Goal: Task Accomplishment & Management: Complete application form

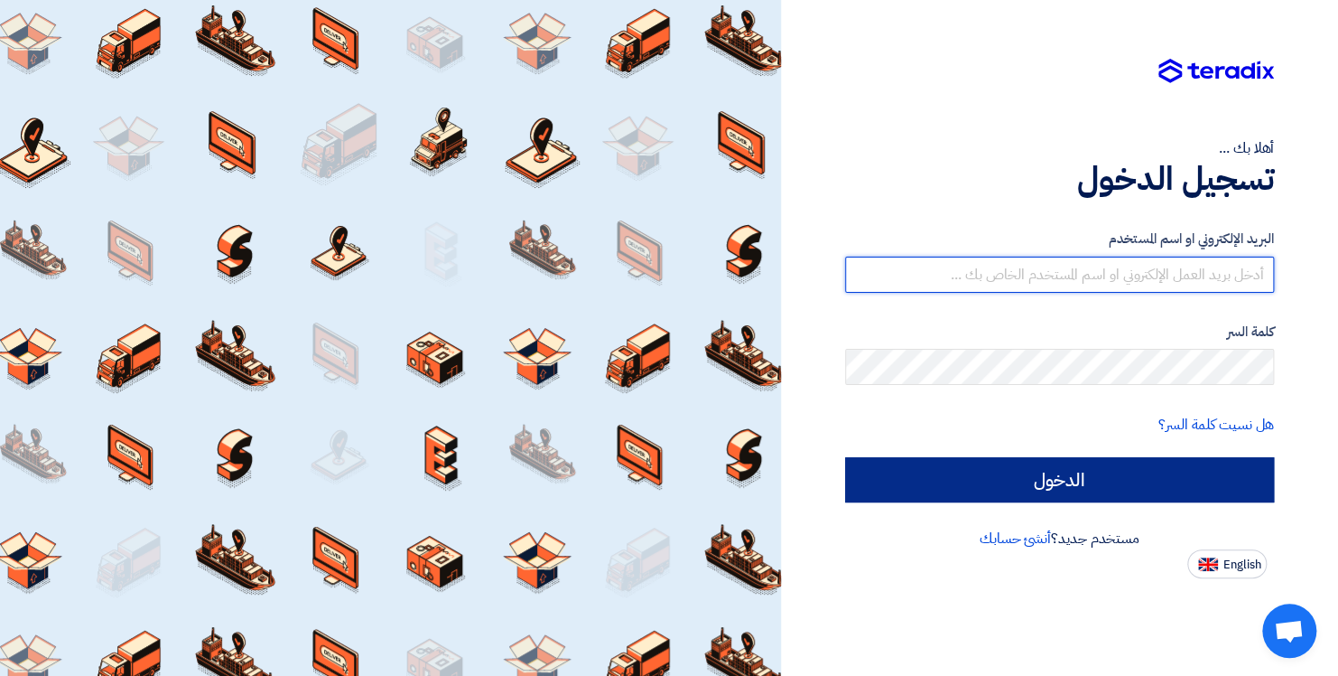
type input "[EMAIL_ADDRESS][DOMAIN_NAME]"
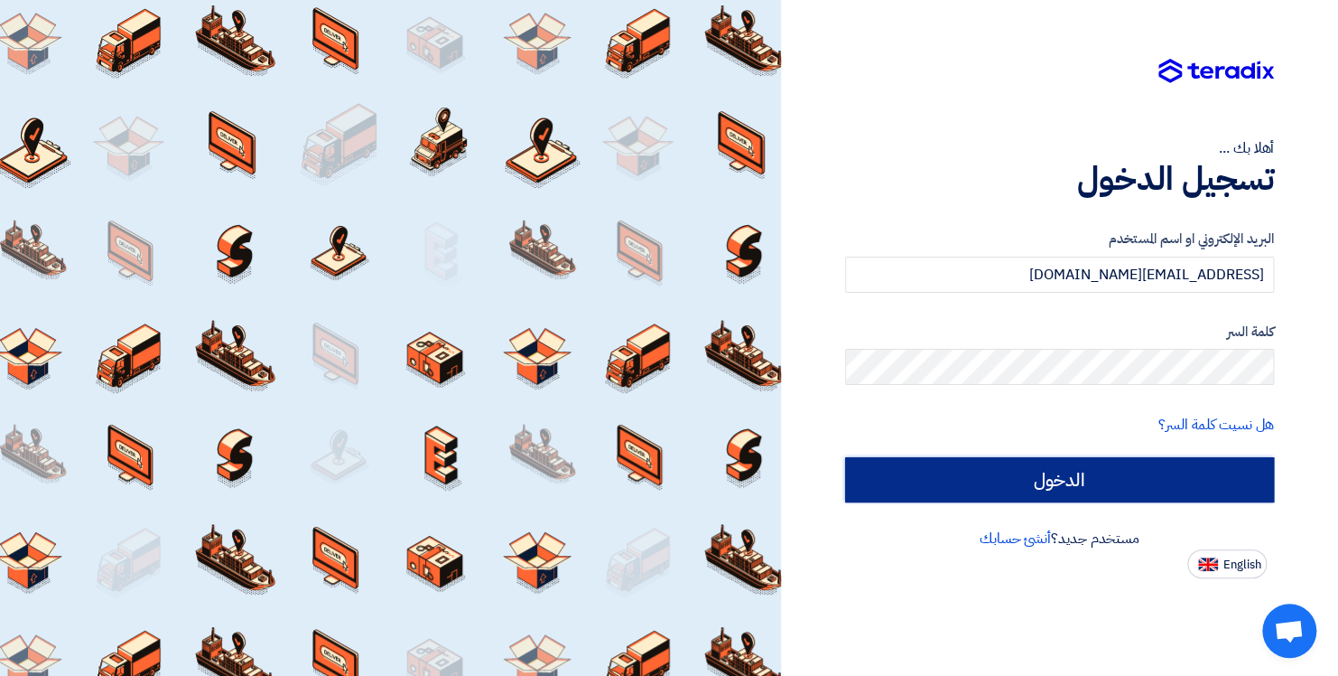
click at [1121, 489] on input "الدخول" at bounding box center [1060, 479] width 430 height 45
type input "Sign in"
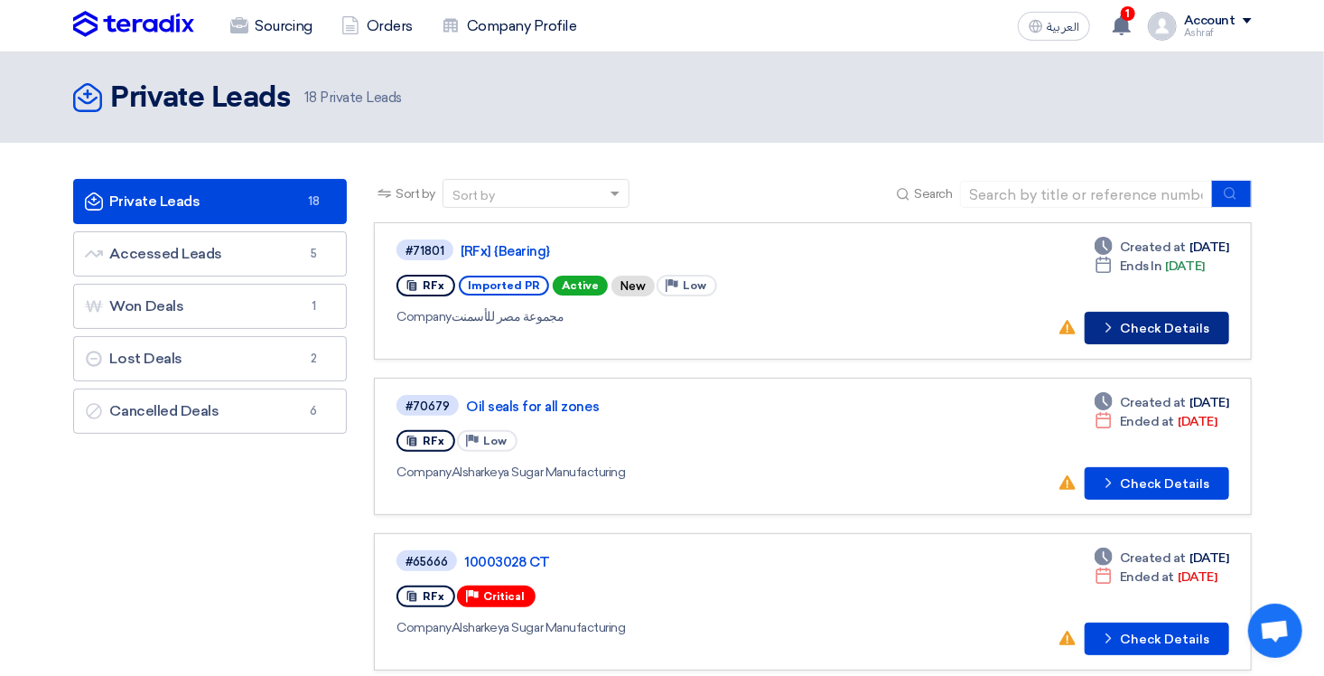
click at [1124, 331] on button "Check details Check Details" at bounding box center [1157, 328] width 145 height 33
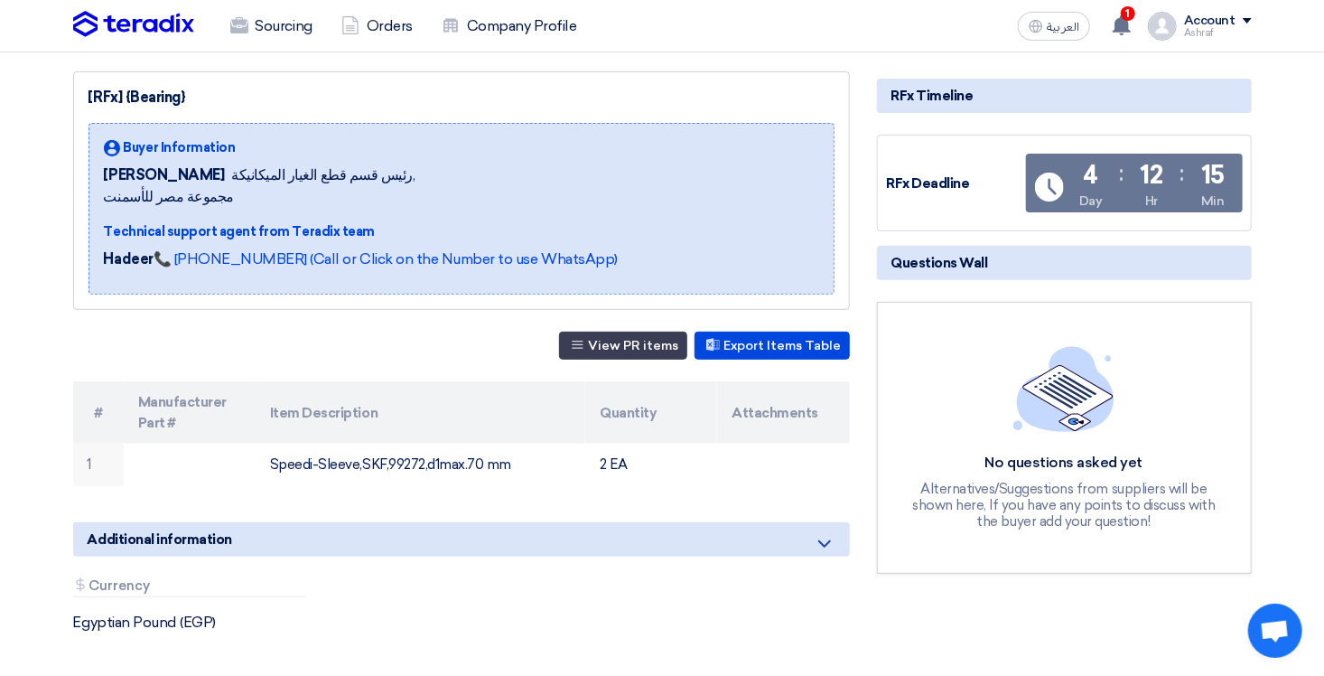
scroll to position [271, 0]
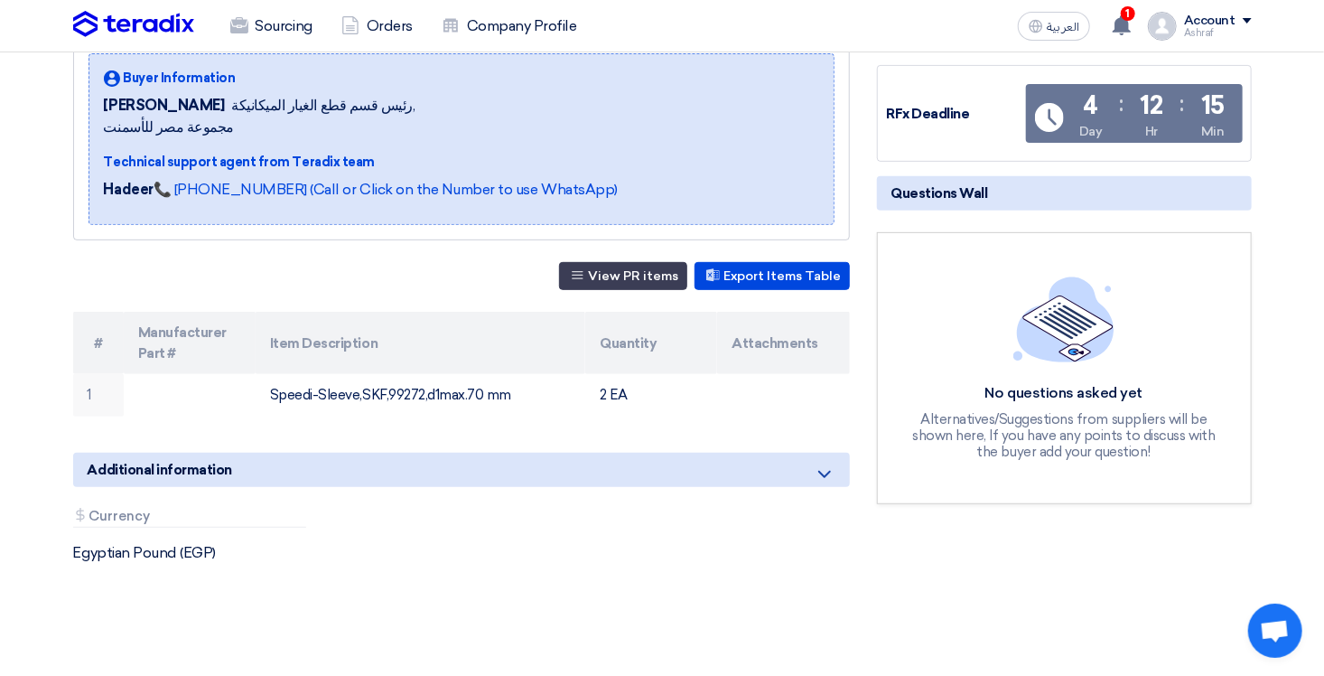
click at [745, 470] on div "Additional information" at bounding box center [461, 469] width 777 height 34
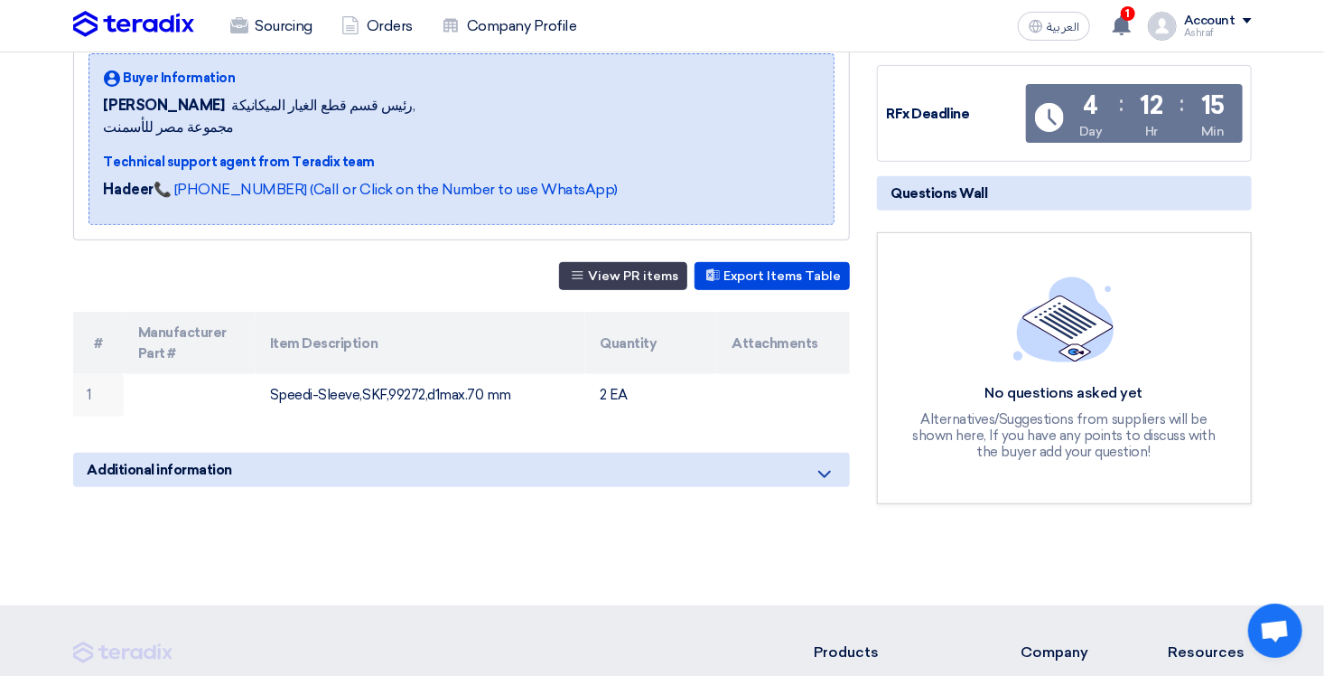
click at [181, 468] on span "Additional information" at bounding box center [160, 470] width 145 height 20
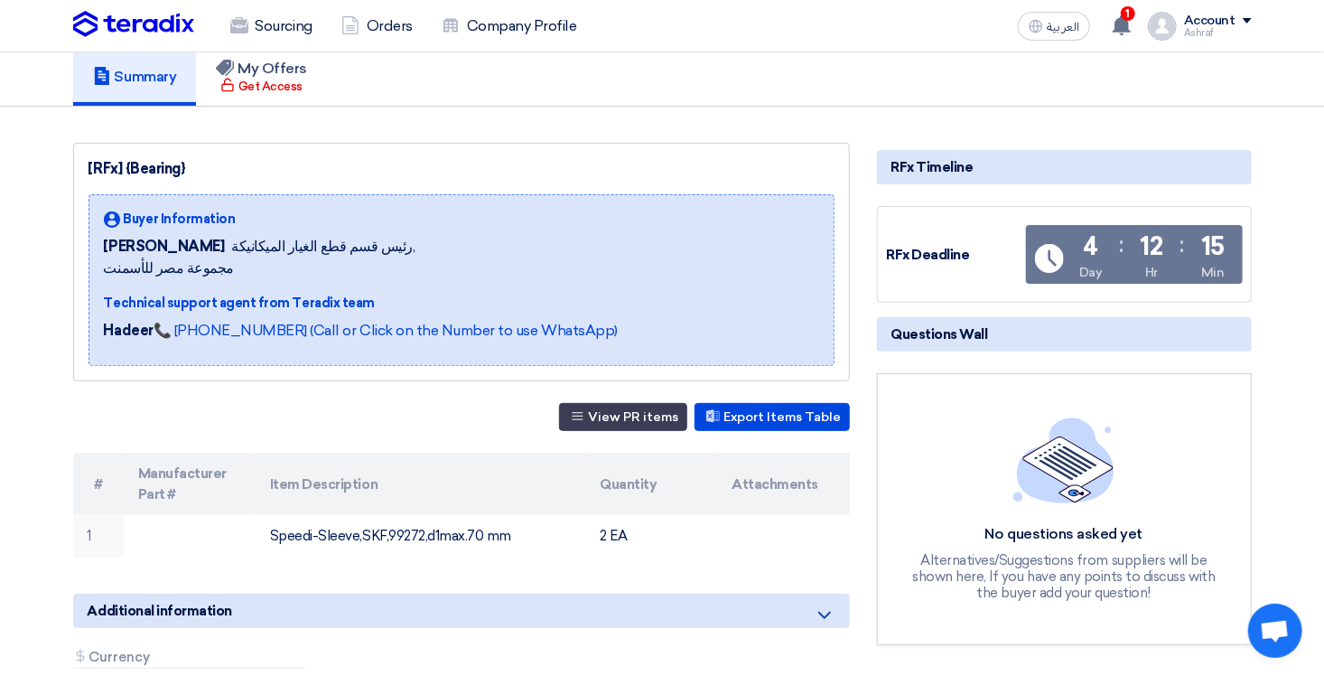
scroll to position [90, 0]
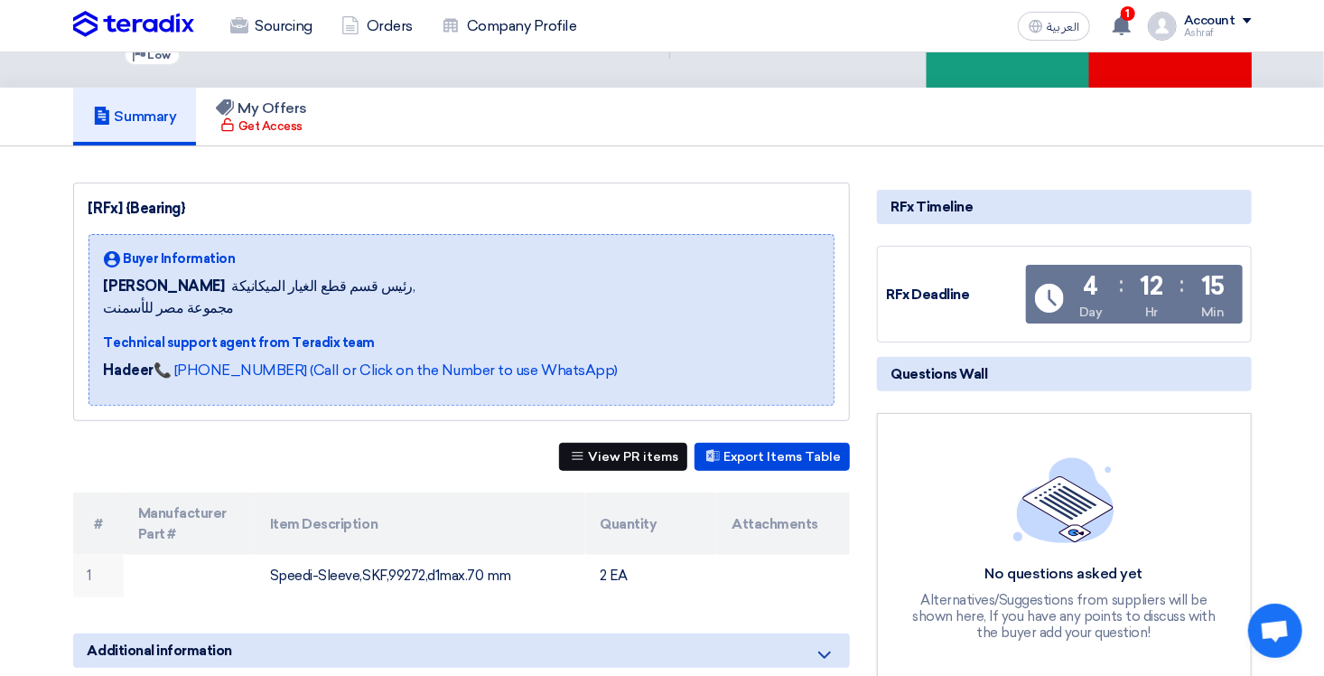
click at [644, 444] on button "View PR items" at bounding box center [623, 457] width 128 height 28
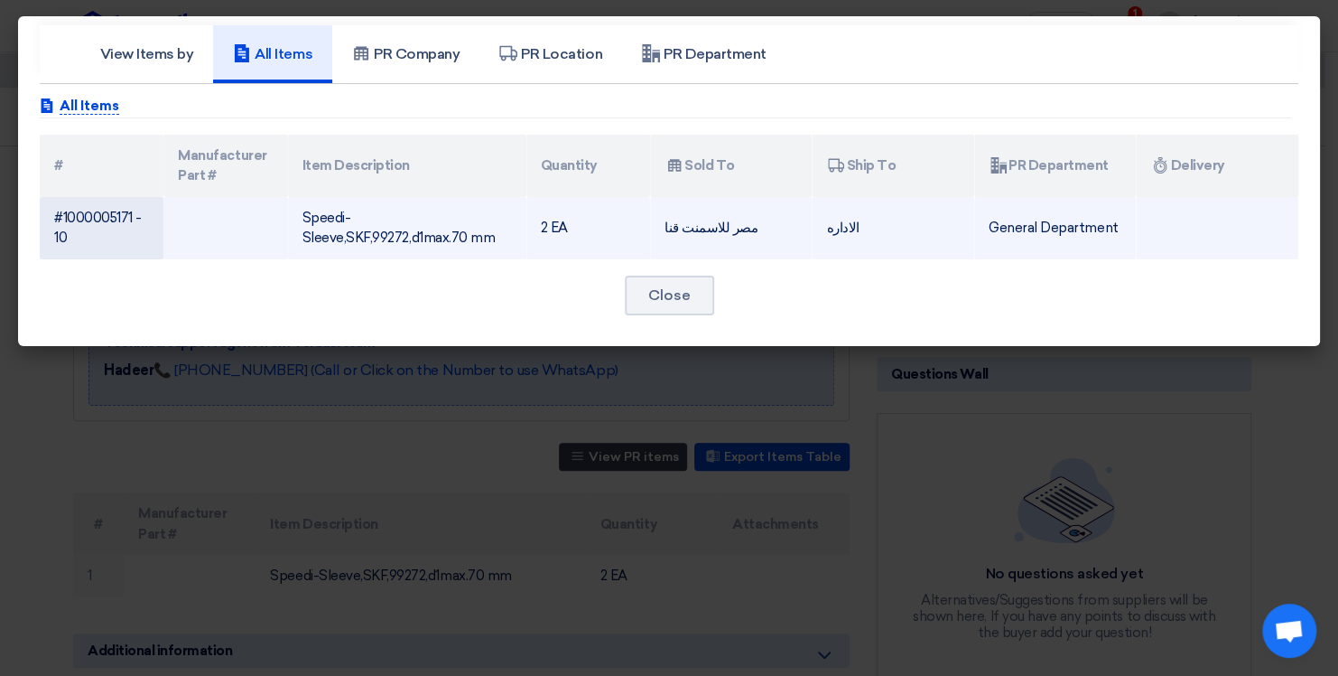
click at [427, 231] on td "Speedi-Sleeve,SKF,99272,d1max.70 mm" at bounding box center [407, 228] width 238 height 62
drag, startPoint x: 370, startPoint y: 235, endPoint x: 405, endPoint y: 237, distance: 34.4
click at [405, 237] on td "Speedi-Sleeve,SKF,99272,d1max.70 mm" at bounding box center [407, 228] width 238 height 62
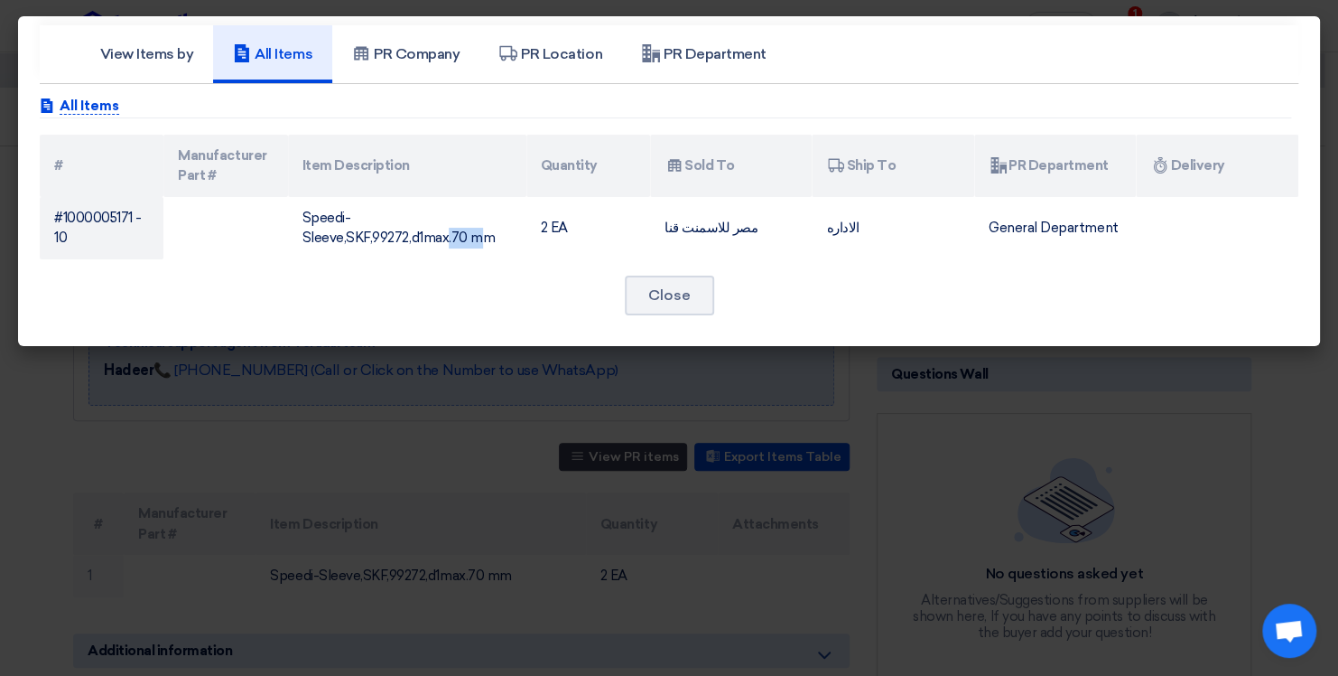
copy td "99272"
click at [643, 285] on button "Close" at bounding box center [669, 295] width 89 height 40
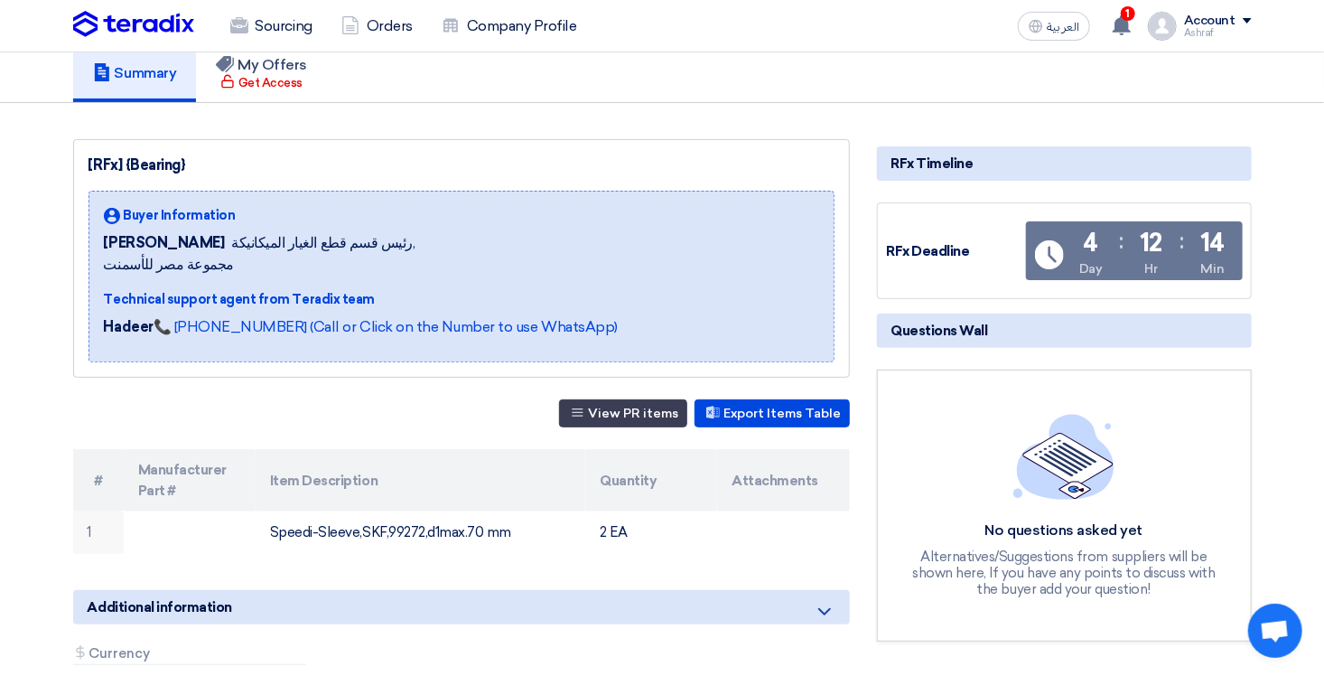
scroll to position [0, 0]
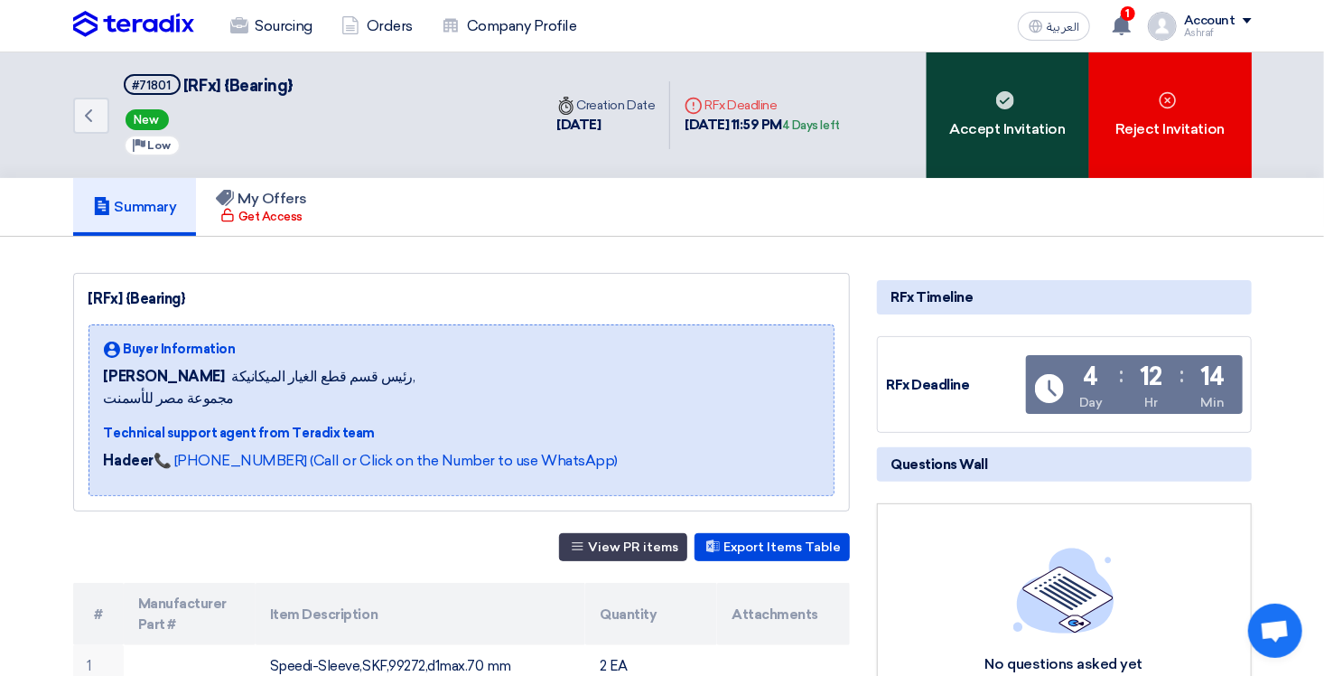
click at [1025, 129] on div "Accept Invitation" at bounding box center [1008, 115] width 163 height 126
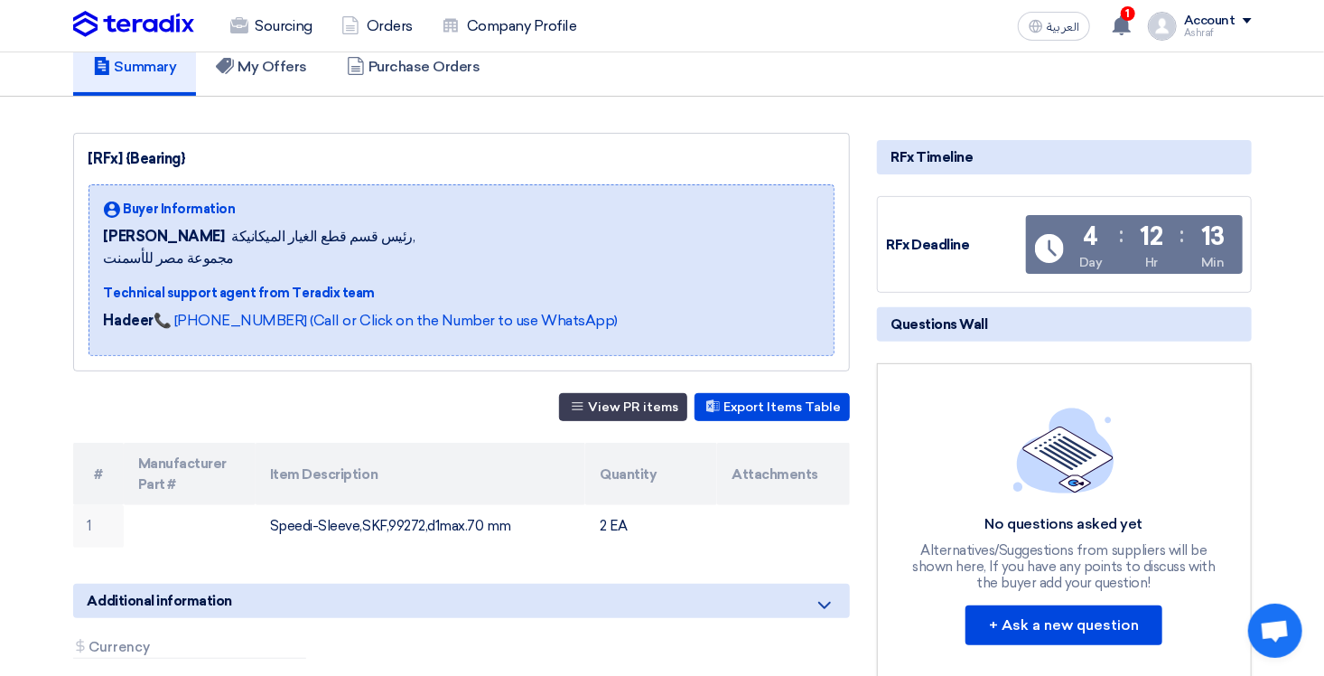
scroll to position [90, 0]
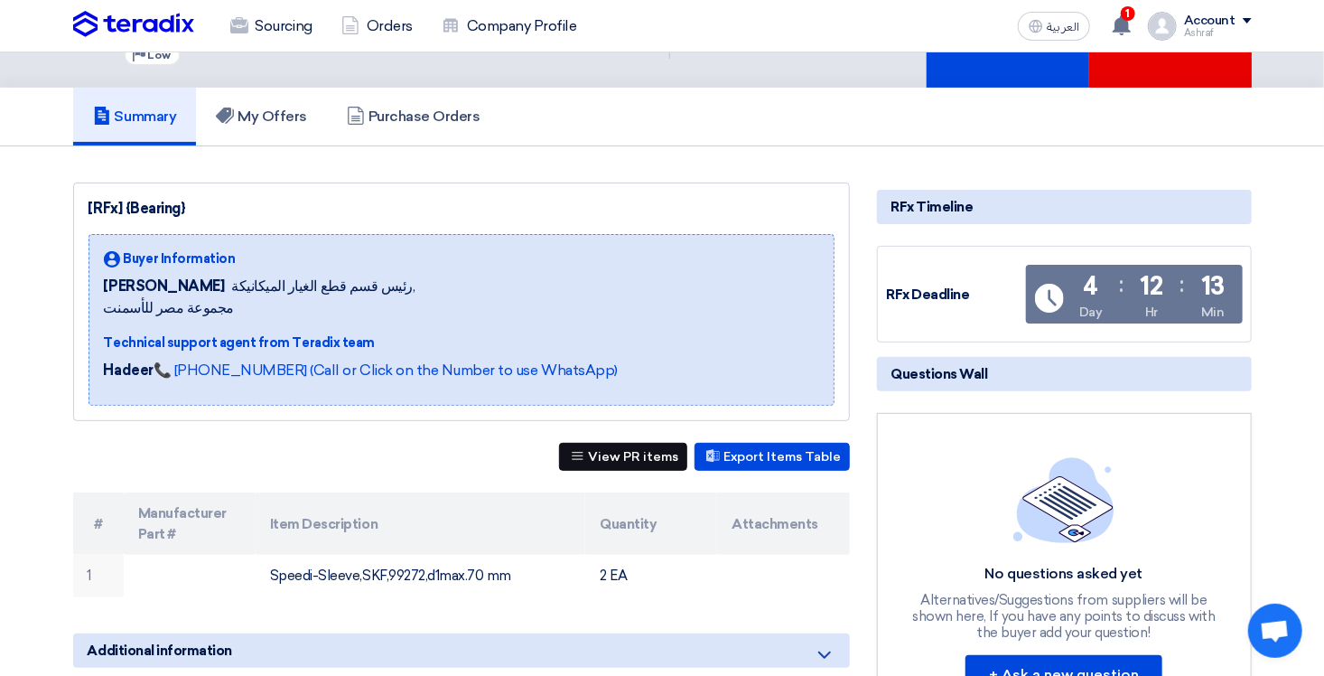
click at [628, 456] on button "View PR items" at bounding box center [623, 457] width 128 height 28
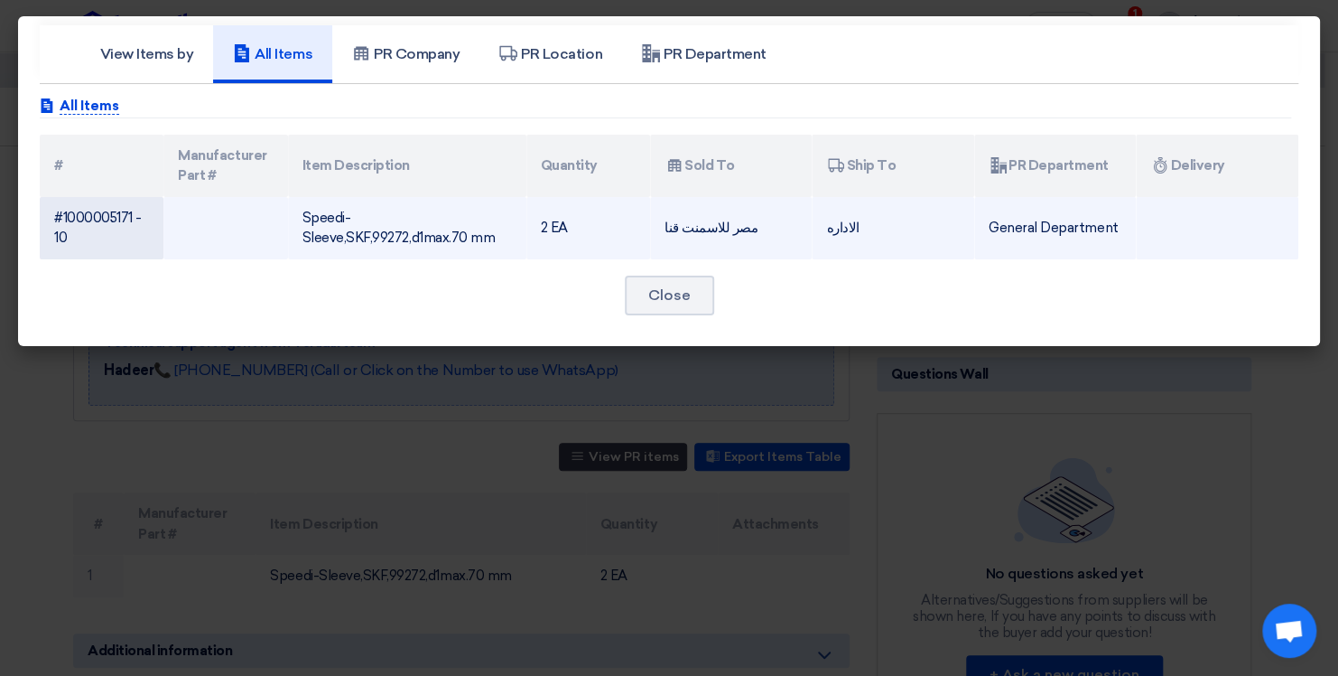
click at [1030, 224] on td "General Department" at bounding box center [1055, 228] width 163 height 62
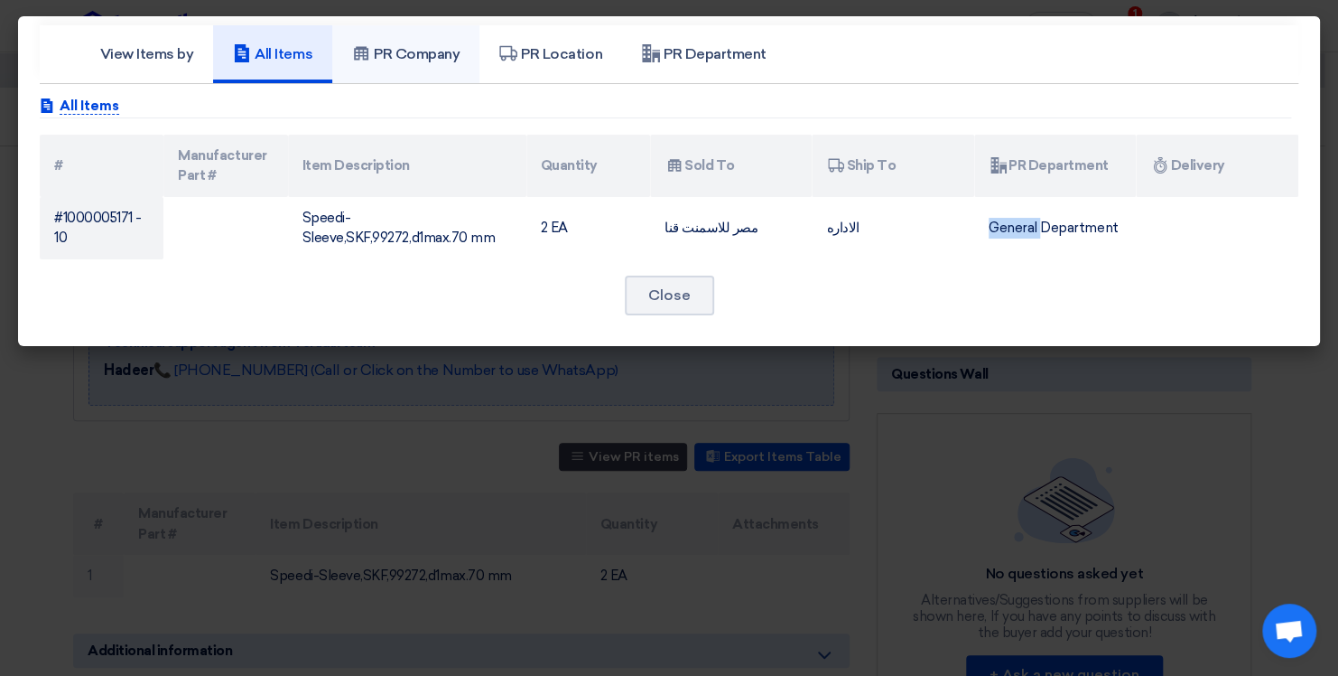
click at [421, 66] on link "PR Company" at bounding box center [405, 54] width 147 height 58
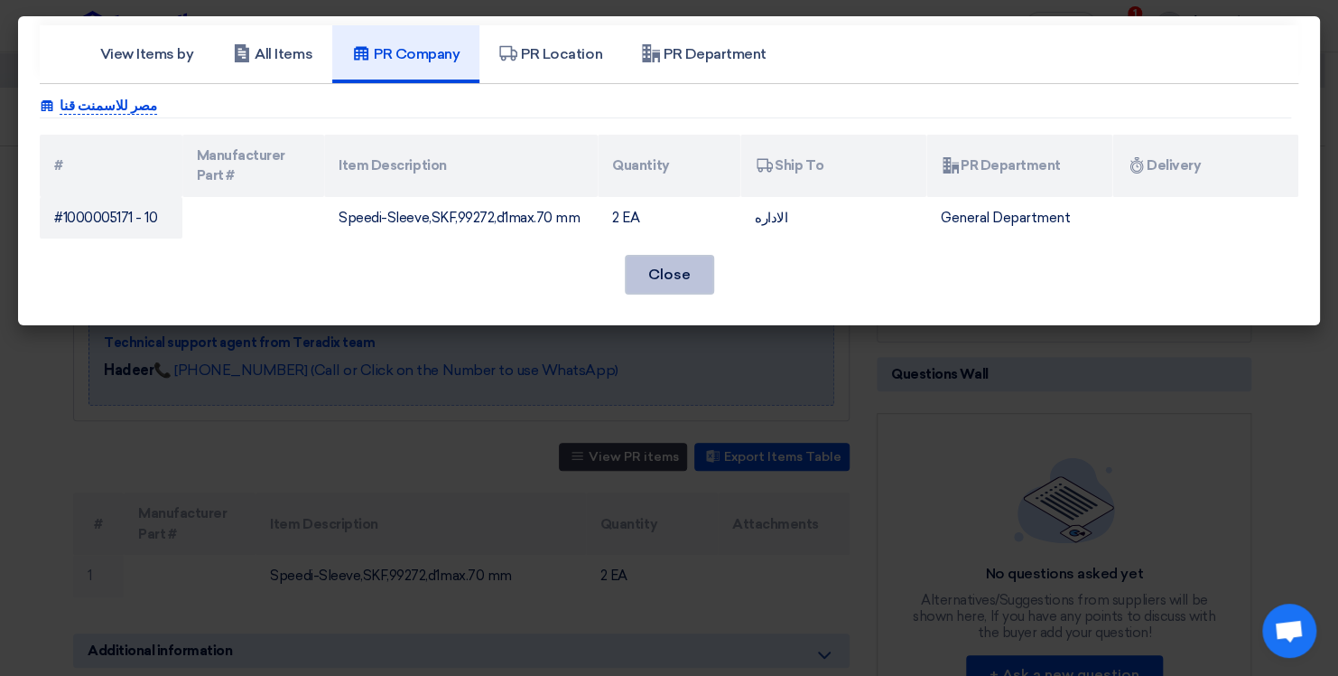
click at [671, 273] on button "Close" at bounding box center [669, 275] width 89 height 40
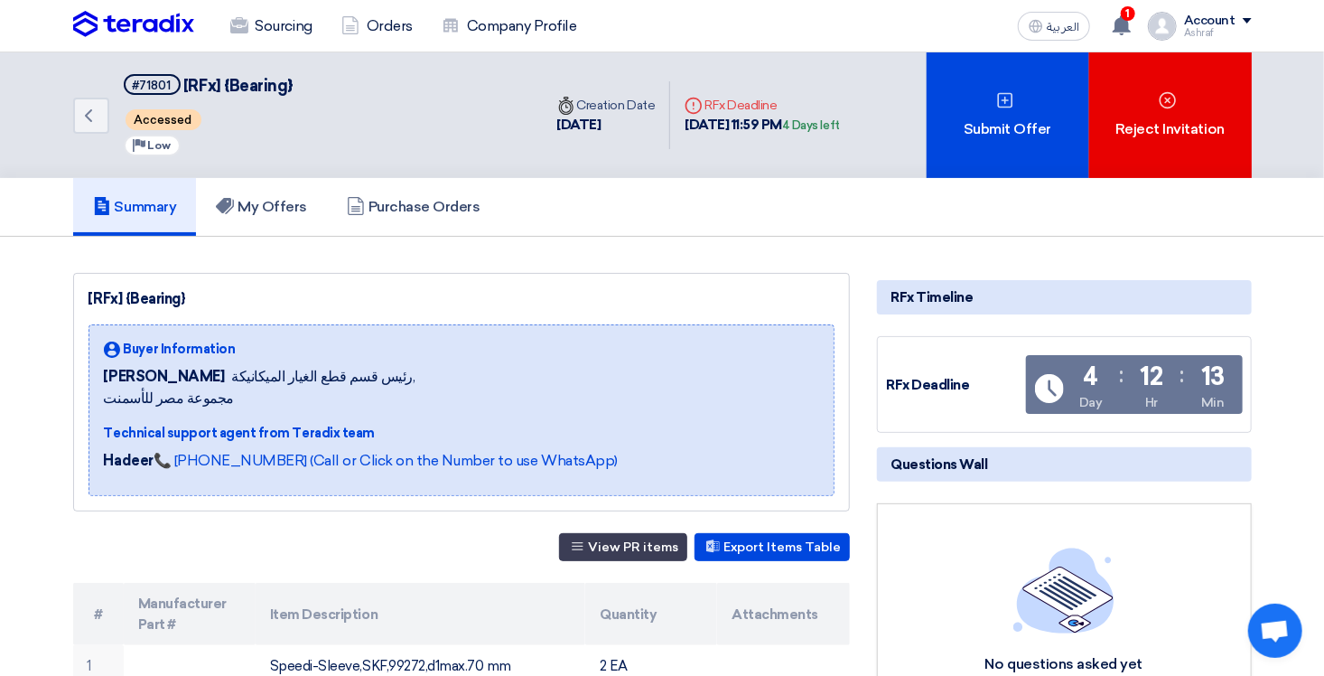
scroll to position [0, 0]
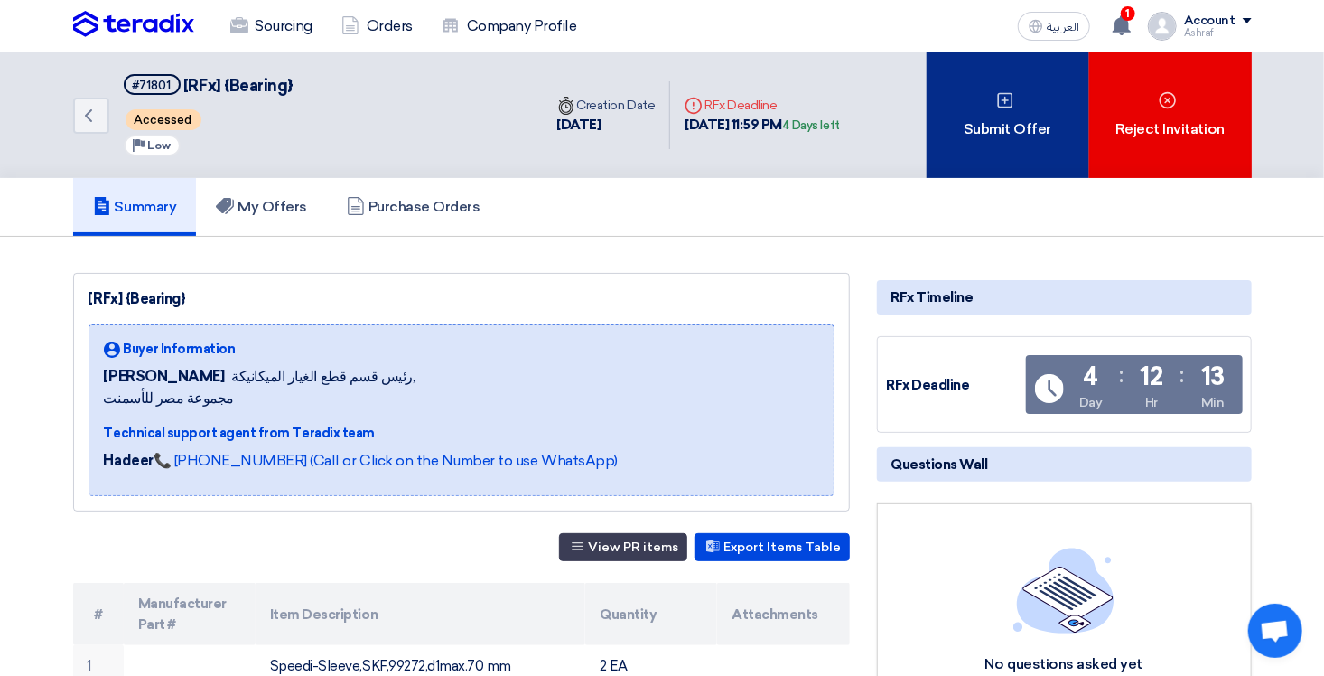
click at [1051, 131] on div "Submit Offer" at bounding box center [1008, 115] width 163 height 126
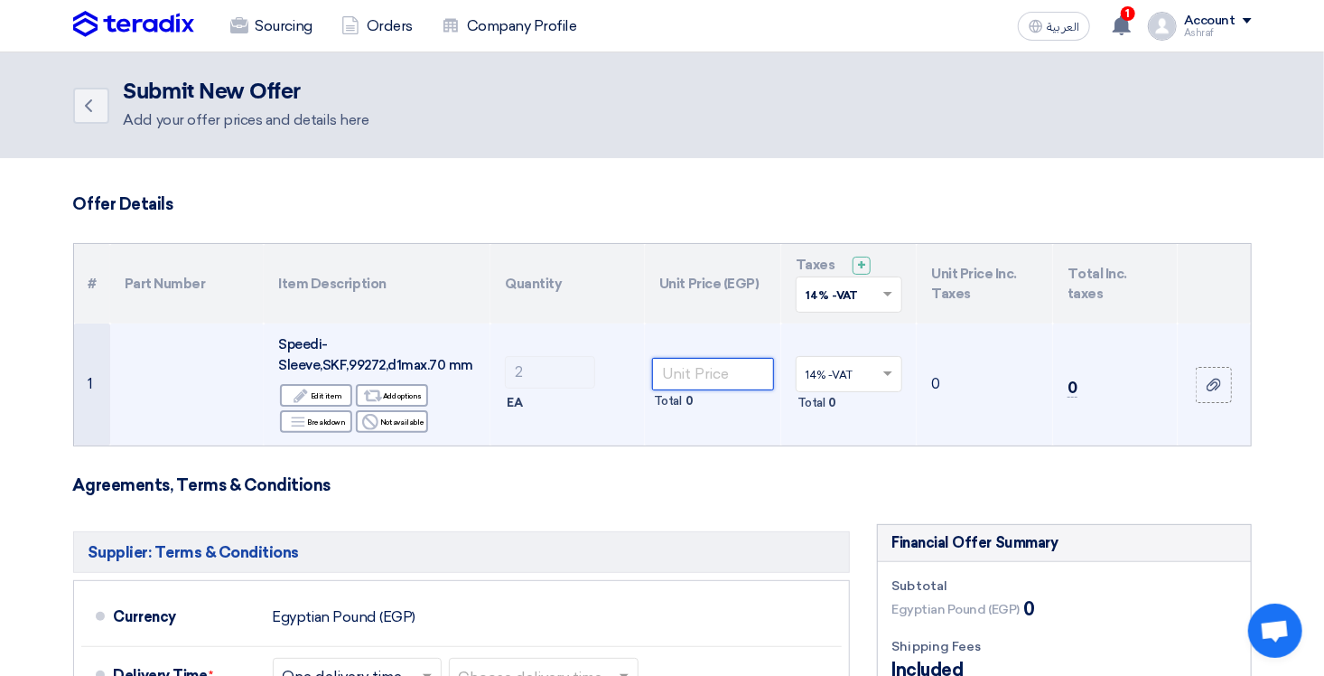
click at [686, 369] on input "number" at bounding box center [713, 374] width 122 height 33
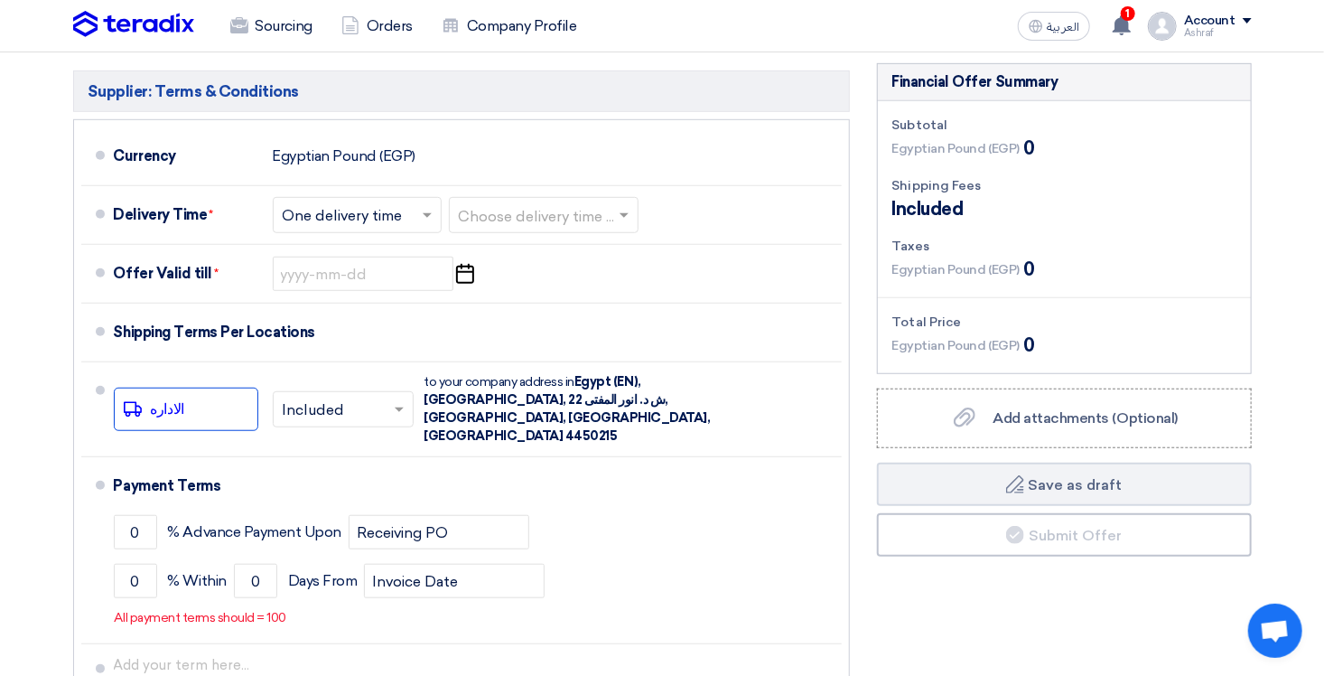
scroll to position [452, 0]
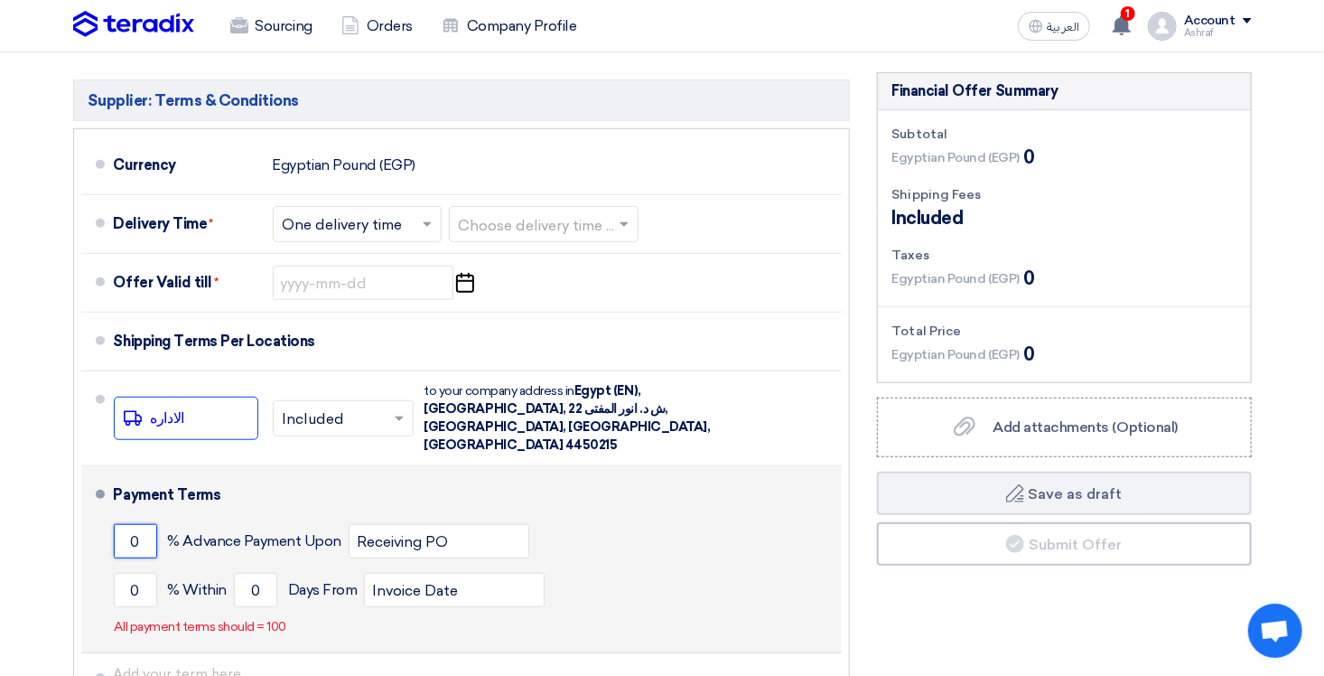
drag, startPoint x: 139, startPoint y: 511, endPoint x: 125, endPoint y: 508, distance: 14.9
click at [125, 524] on input "0" at bounding box center [135, 541] width 43 height 34
click at [137, 573] on input "0" at bounding box center [135, 590] width 43 height 34
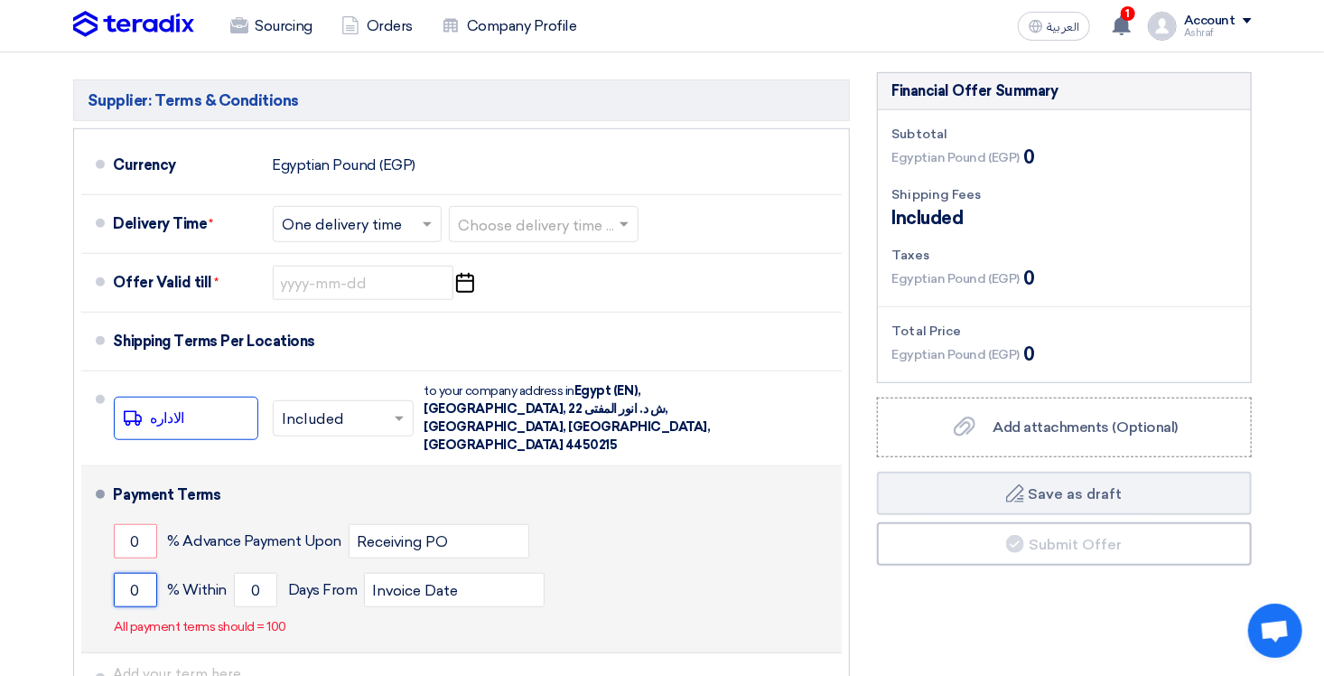
click at [137, 573] on input "0" at bounding box center [135, 590] width 43 height 34
drag, startPoint x: 131, startPoint y: 567, endPoint x: 162, endPoint y: 567, distance: 30.7
click at [162, 567] on div "0 % [DATE] From Invoice Date" at bounding box center [474, 589] width 721 height 49
click at [135, 524] on input "0" at bounding box center [135, 541] width 43 height 34
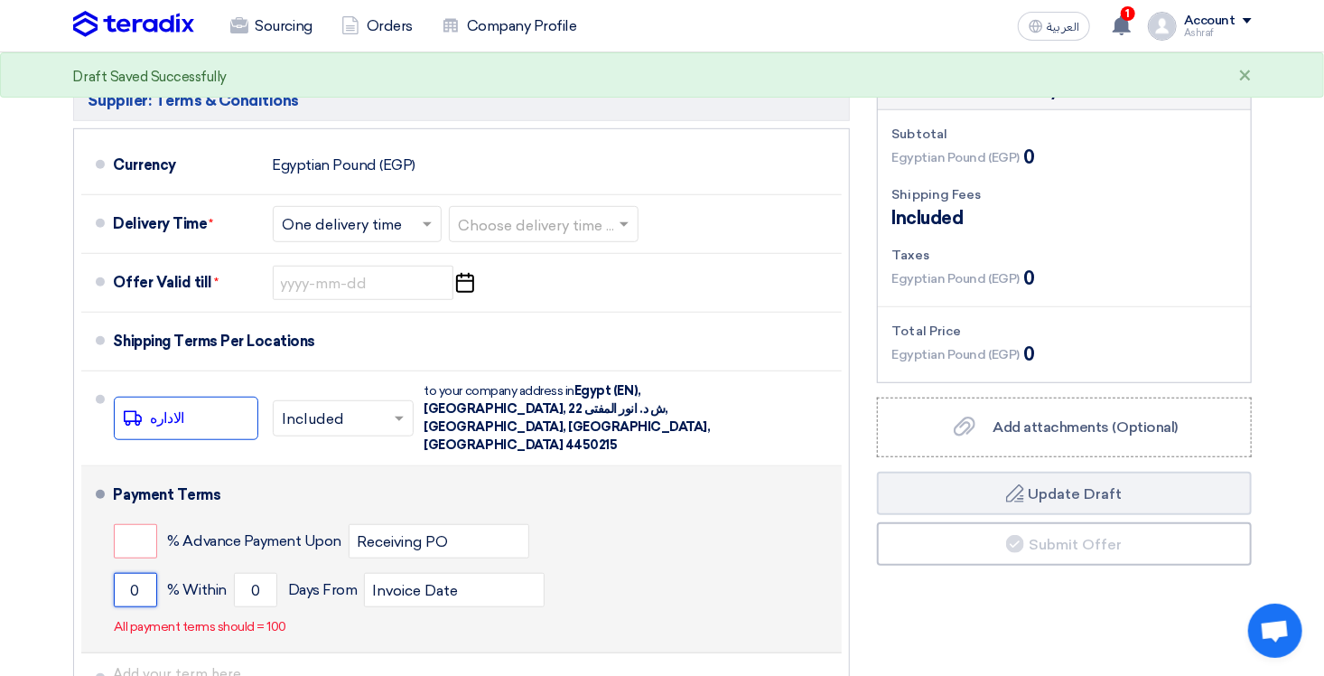
click at [133, 574] on input "0" at bounding box center [135, 590] width 43 height 34
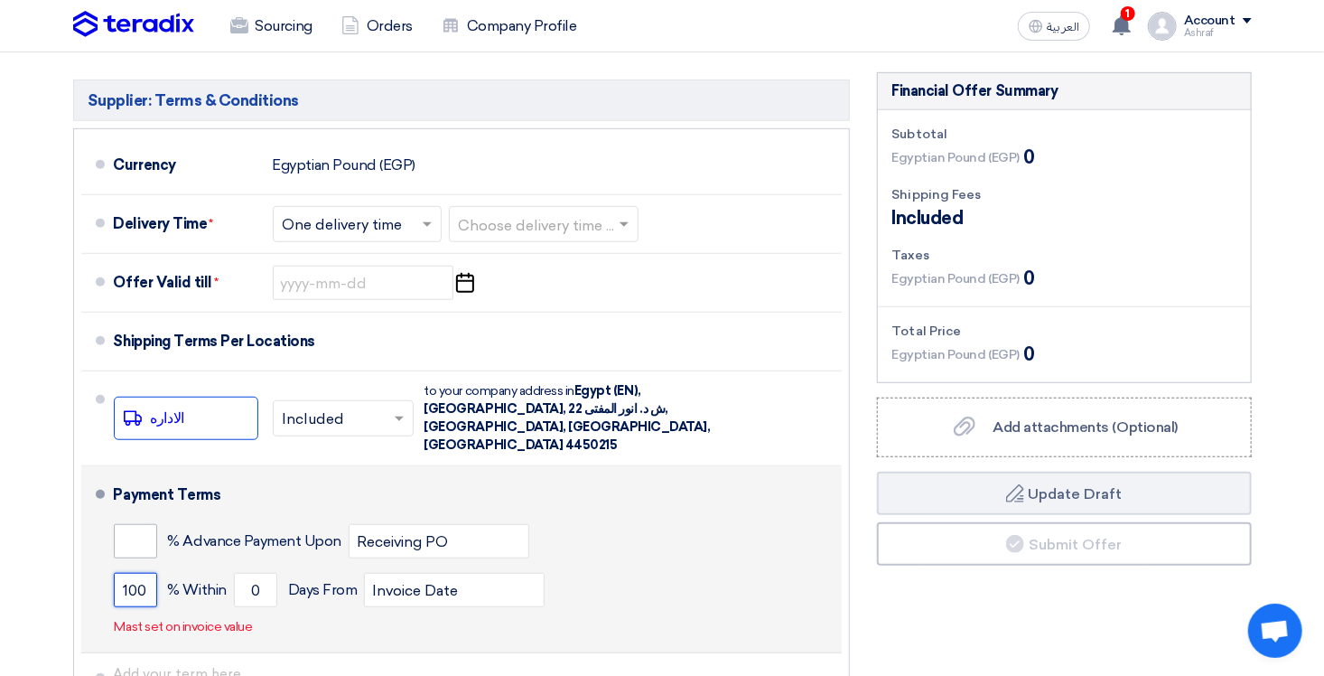
type input "100"
click at [144, 524] on input "number" at bounding box center [135, 541] width 43 height 34
click at [257, 573] on input "0" at bounding box center [255, 590] width 43 height 34
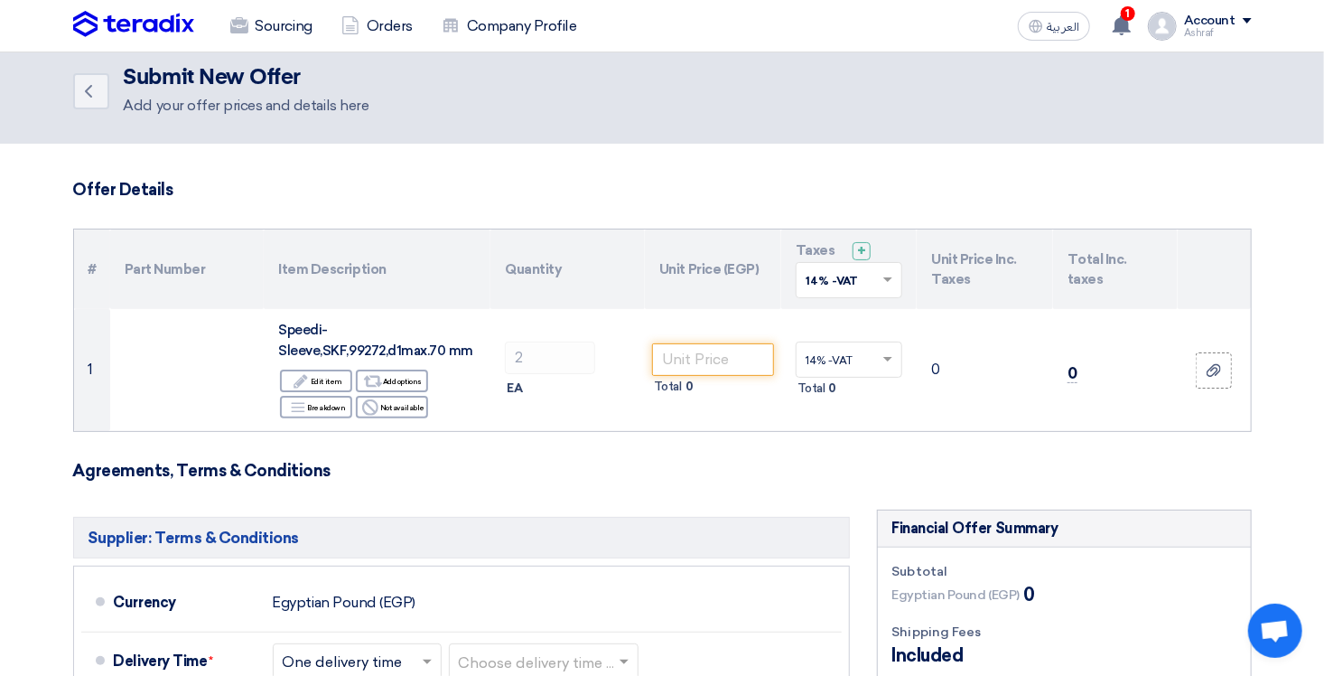
scroll to position [0, 0]
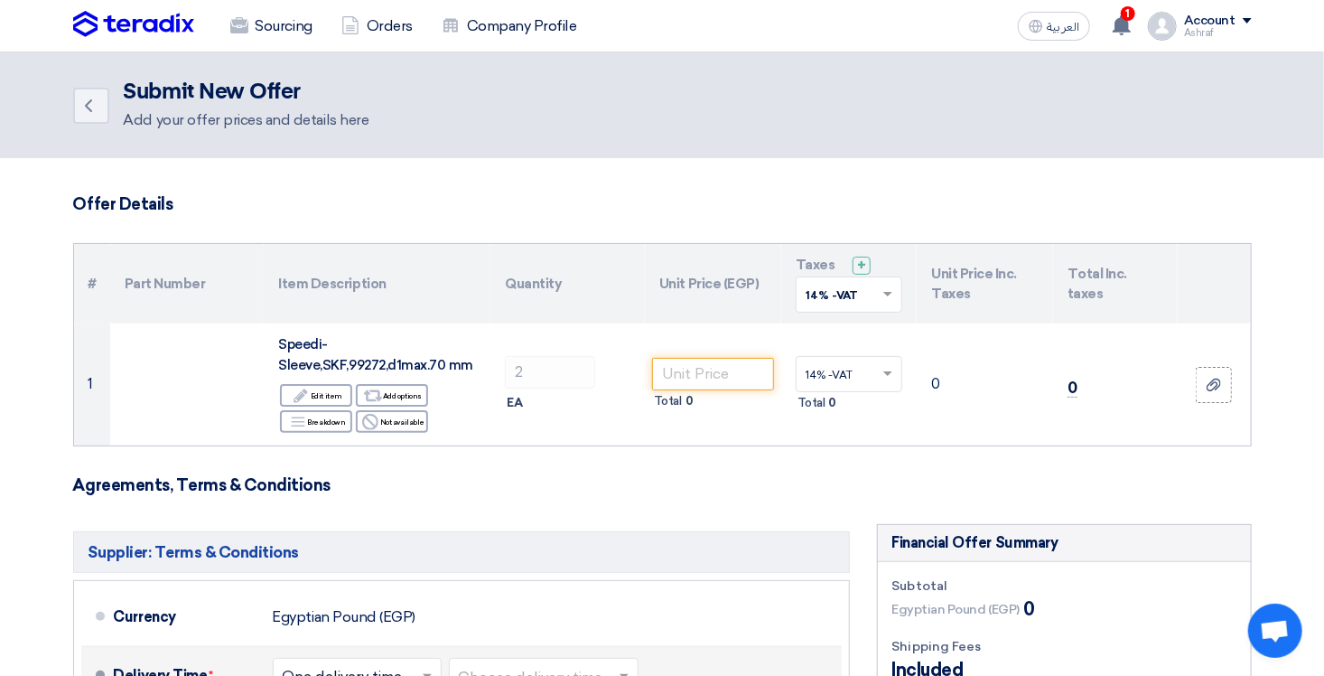
type input "30"
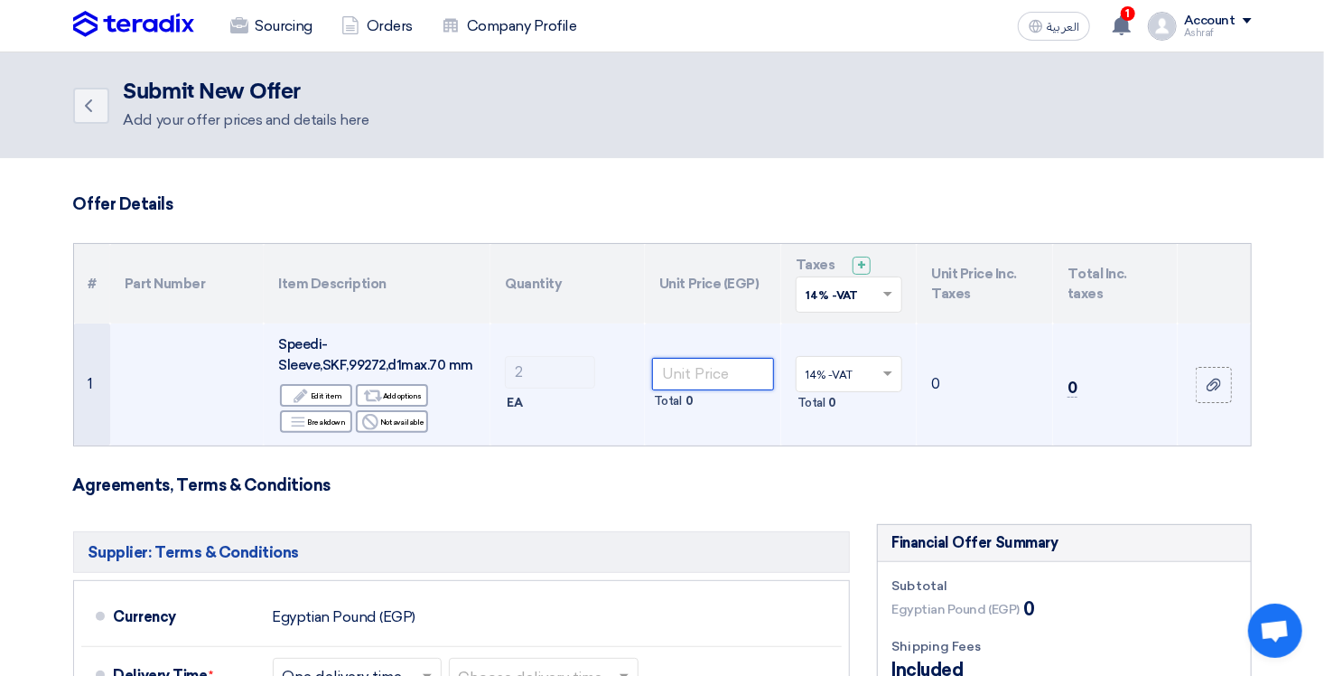
click at [695, 376] on input "number" at bounding box center [713, 374] width 122 height 33
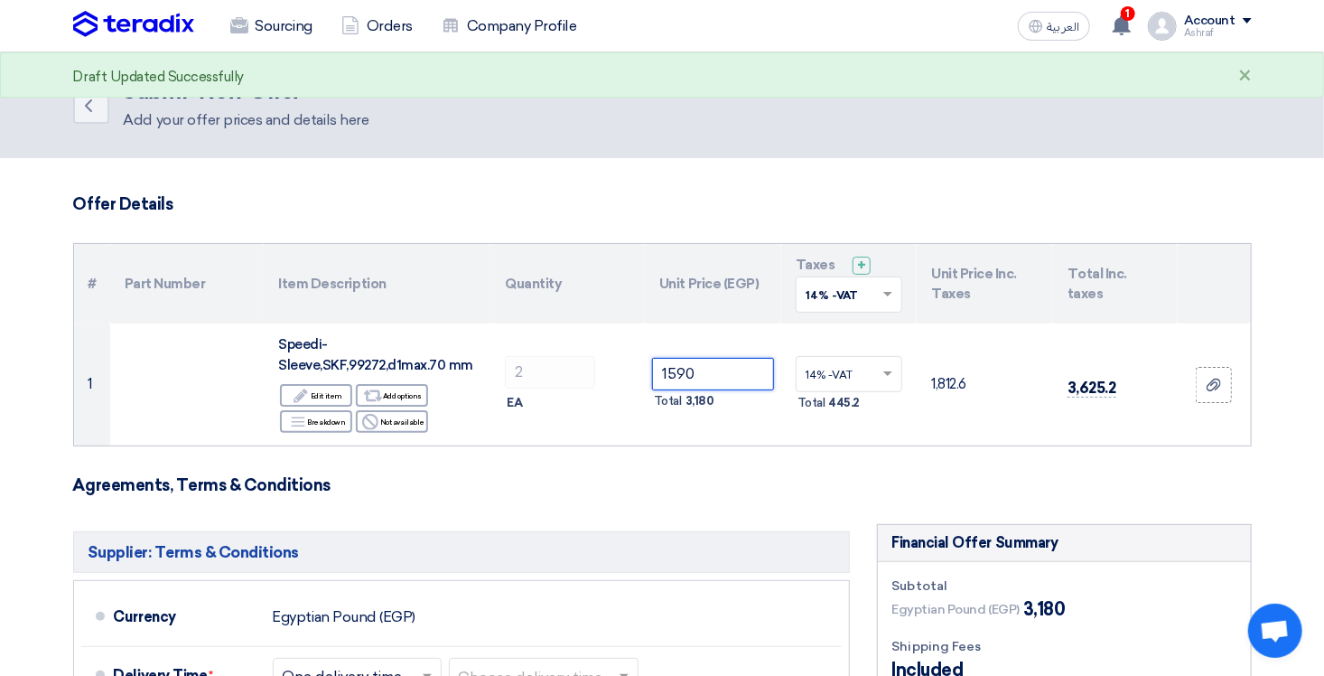
type input "1590"
click at [709, 463] on form "Offer Details # Part Number Item Description Quantity Unit Price (EGP) Taxes + …" at bounding box center [662, 686] width 1179 height 984
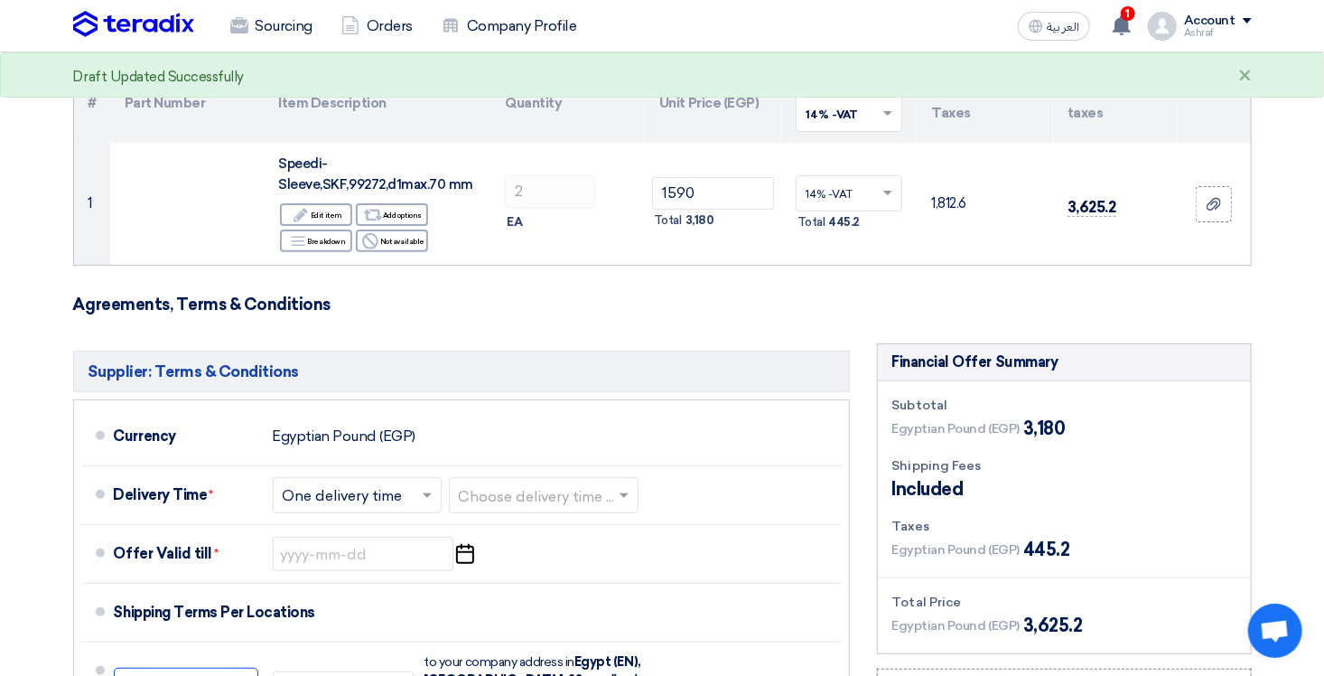
scroll to position [271, 0]
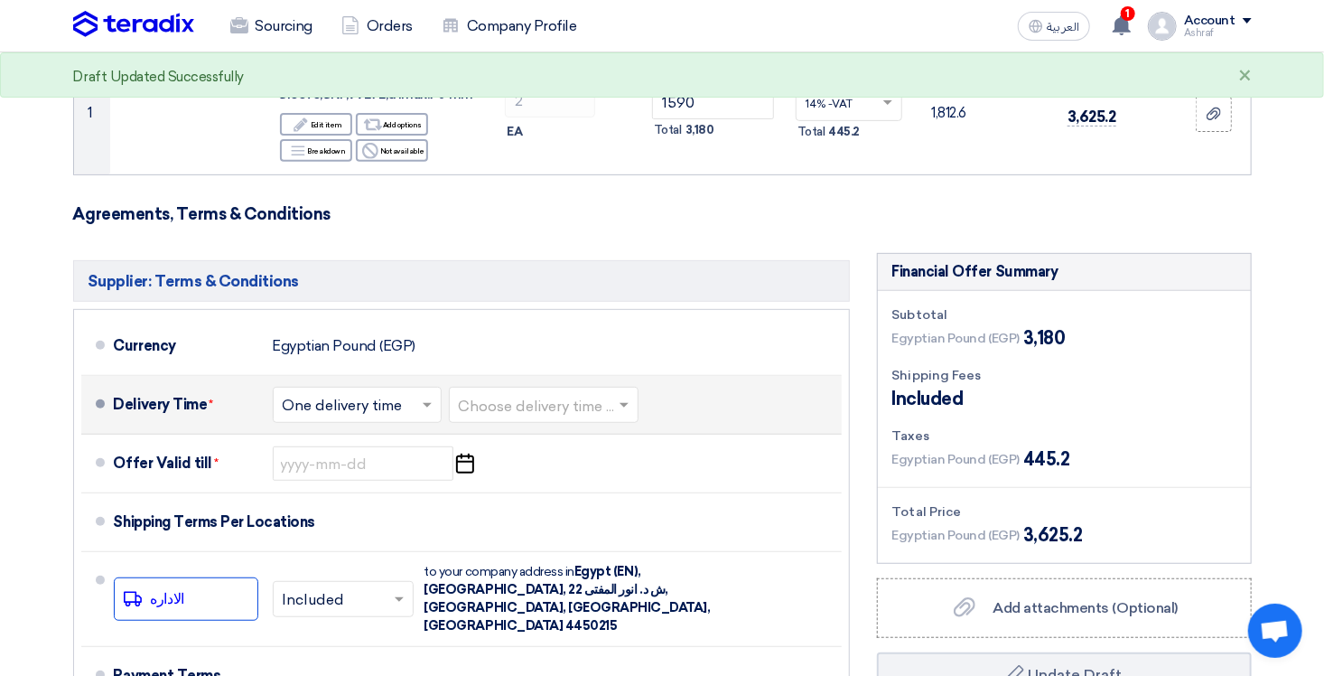
click at [517, 408] on input "text" at bounding box center [545, 407] width 172 height 26
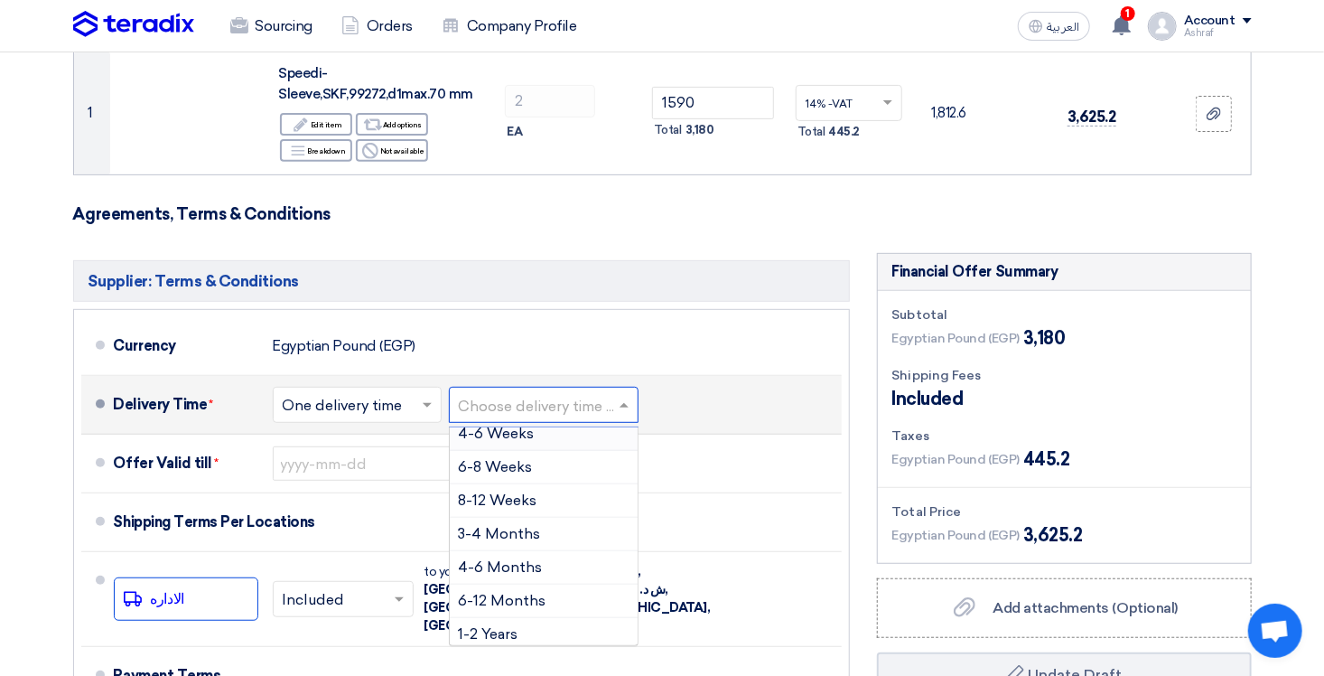
scroll to position [148, 0]
click at [510, 497] on span "8-12 Weeks" at bounding box center [498, 495] width 79 height 17
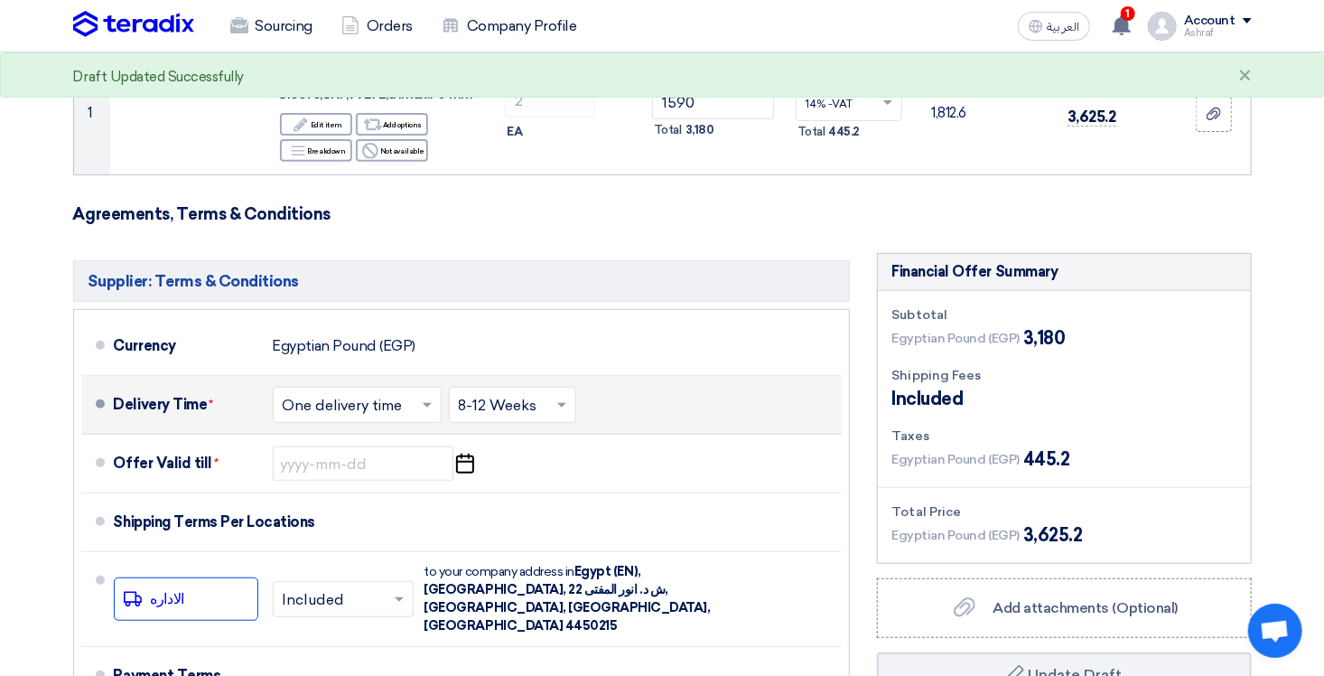
click at [563, 400] on span at bounding box center [564, 405] width 23 height 18
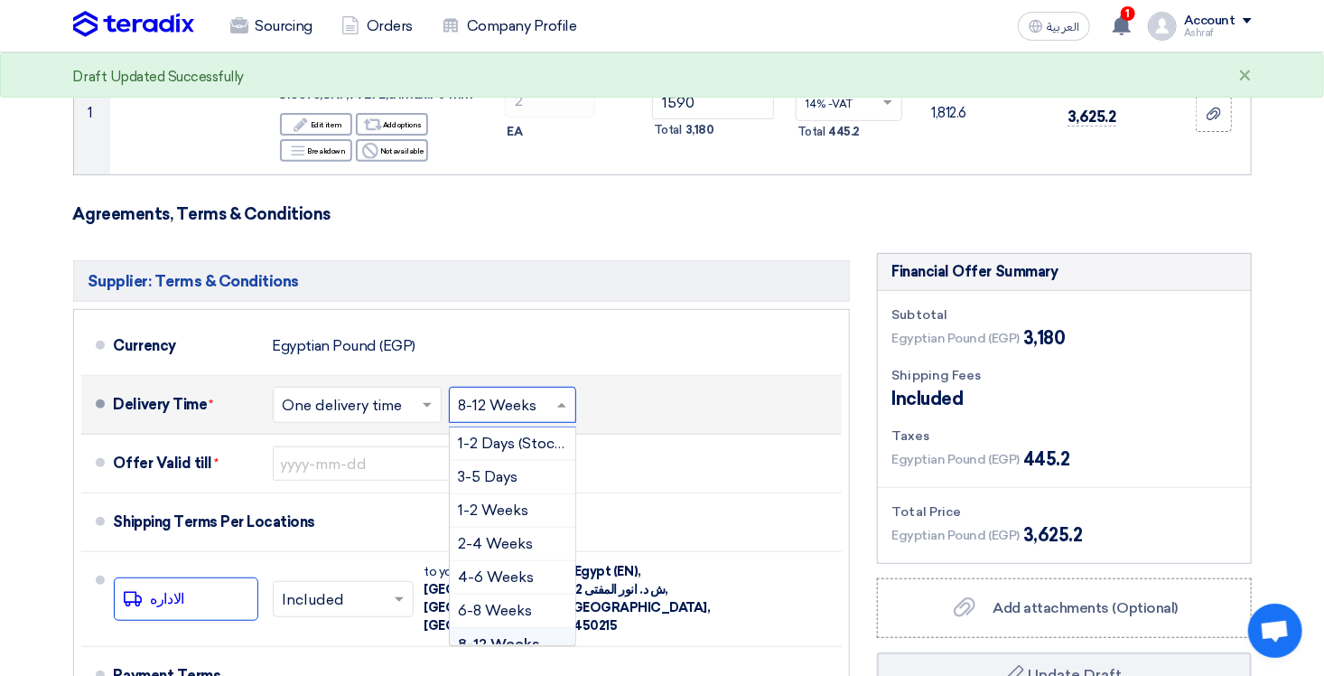
scroll to position [29, 0]
click at [563, 400] on span at bounding box center [564, 405] width 23 height 18
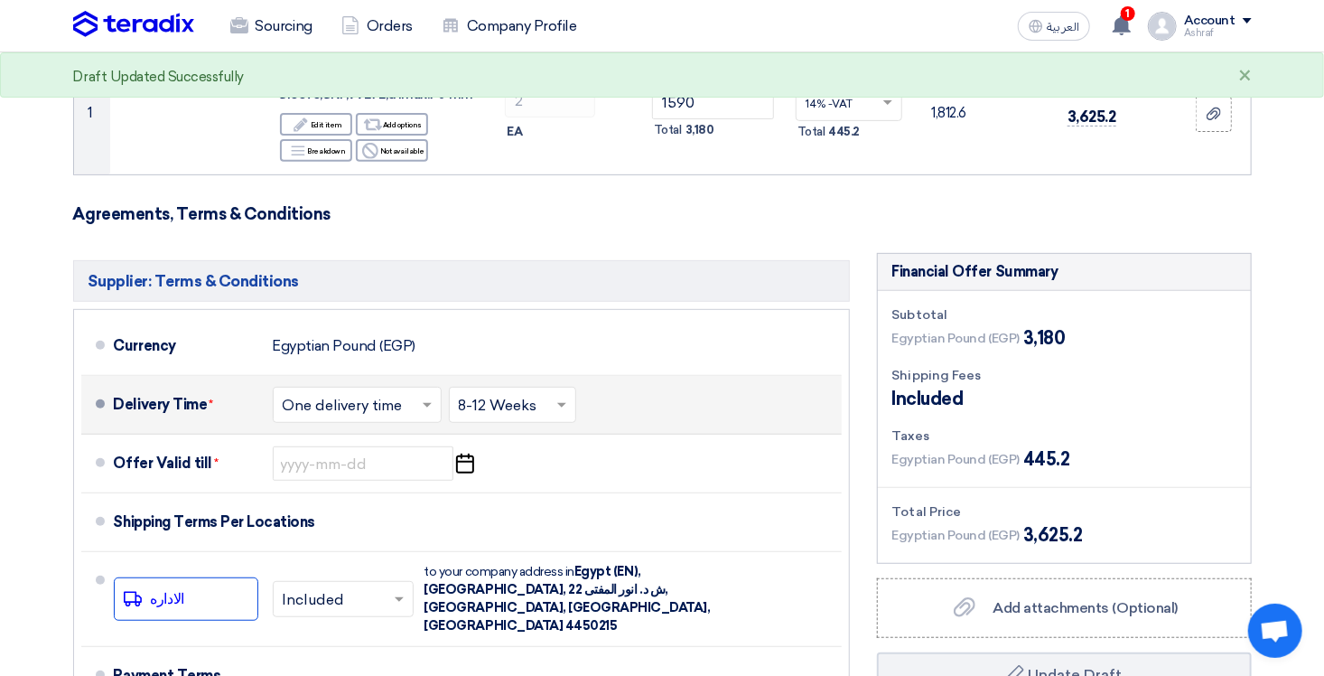
click at [601, 394] on div "Delivery Time * Choose delivery time ... × One delivery time × Choose delivery …" at bounding box center [474, 404] width 721 height 43
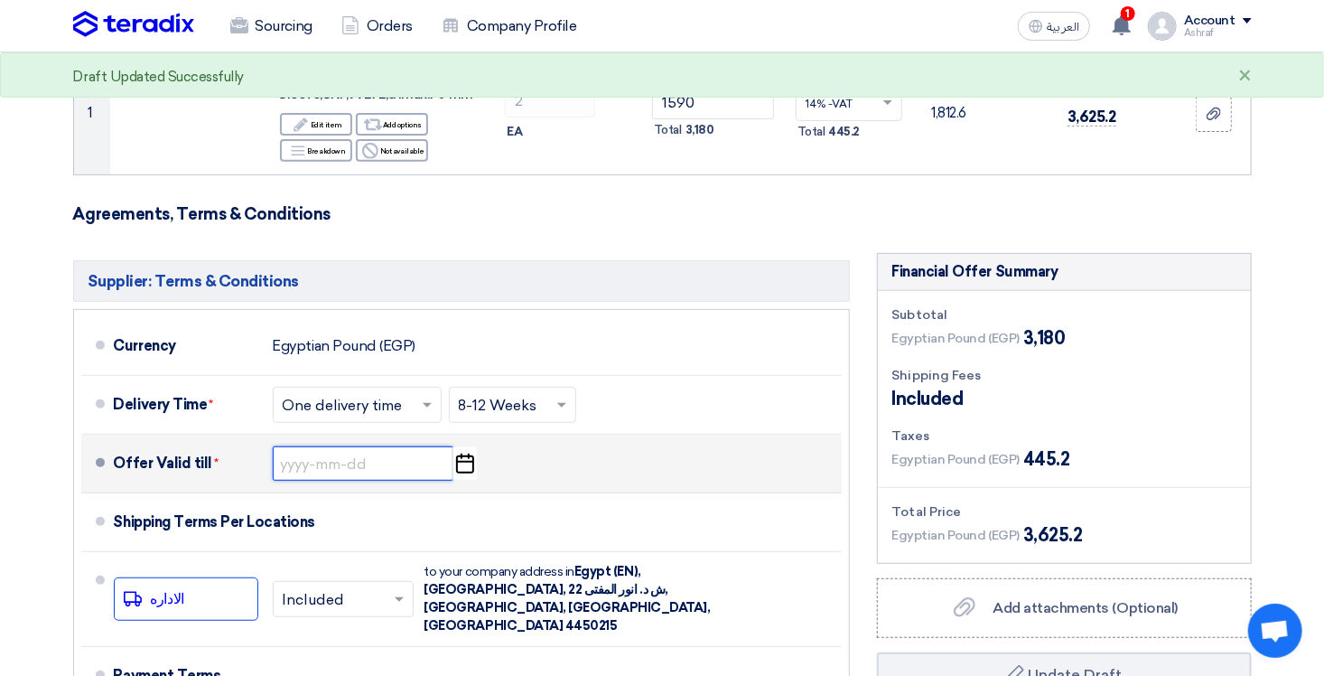
click at [373, 452] on input at bounding box center [363, 463] width 181 height 34
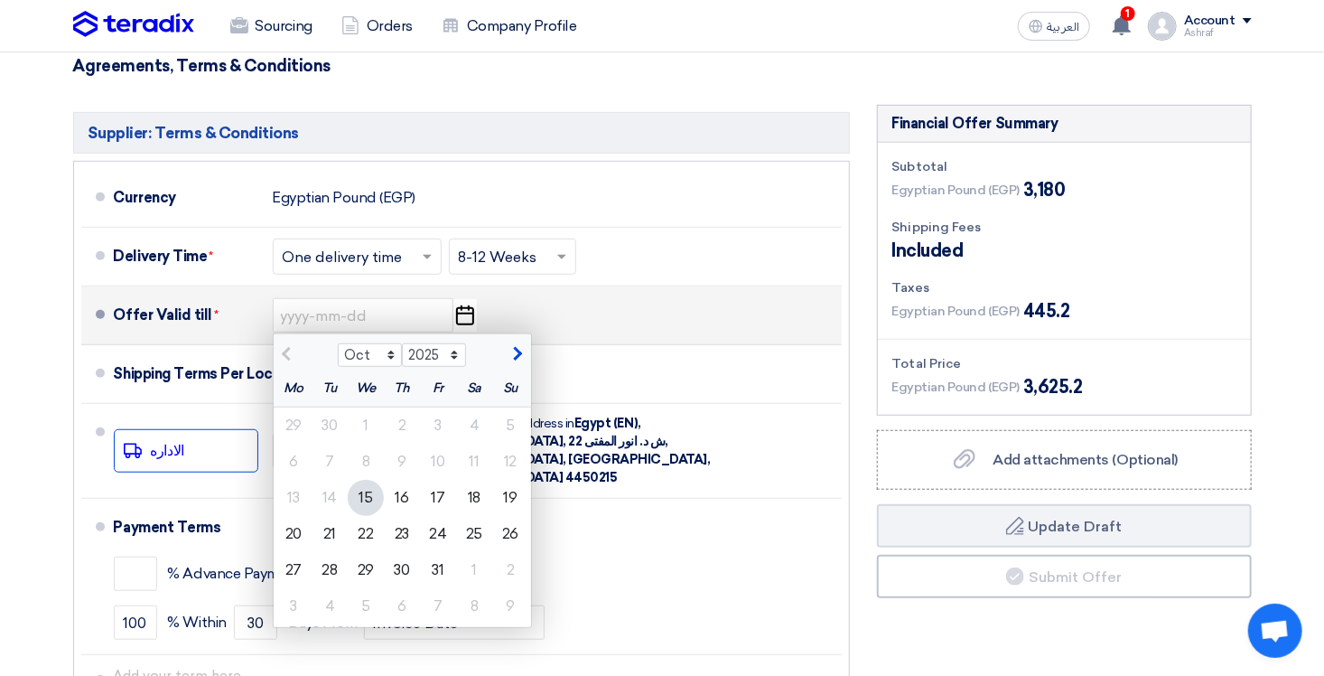
scroll to position [452, 0]
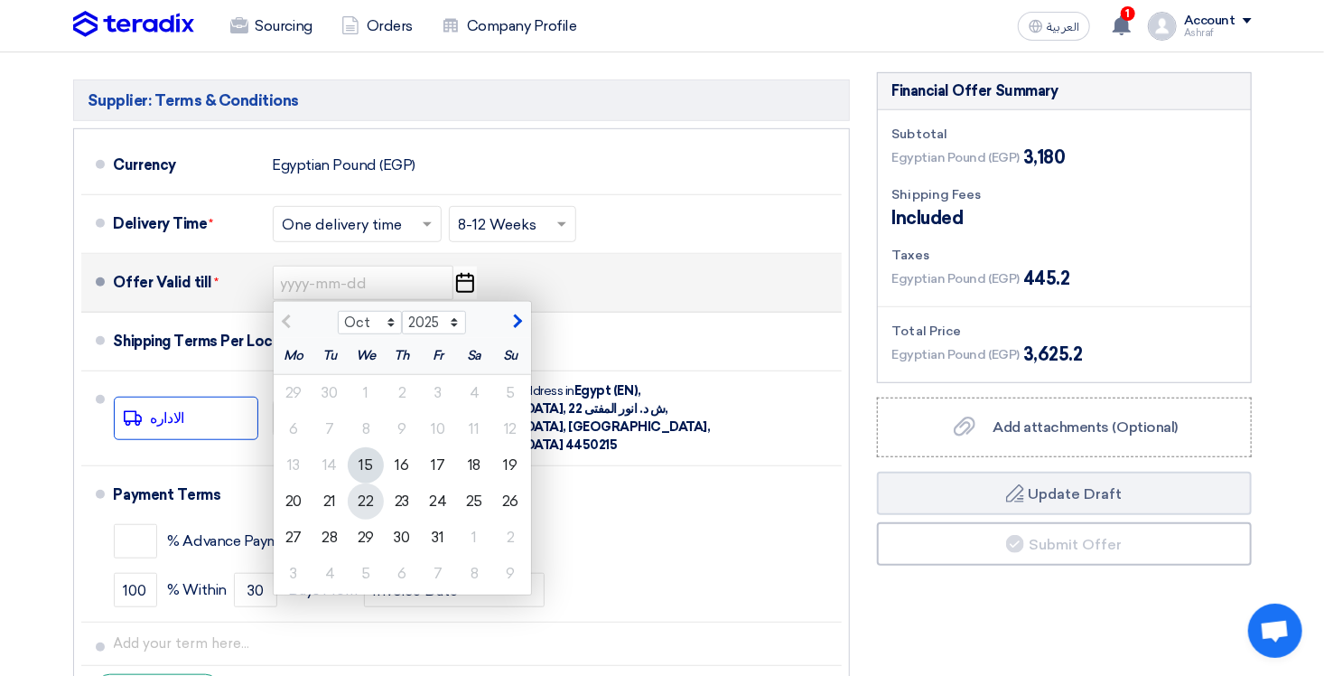
click at [364, 499] on div "22" at bounding box center [366, 501] width 36 height 36
type input "[DATE]"
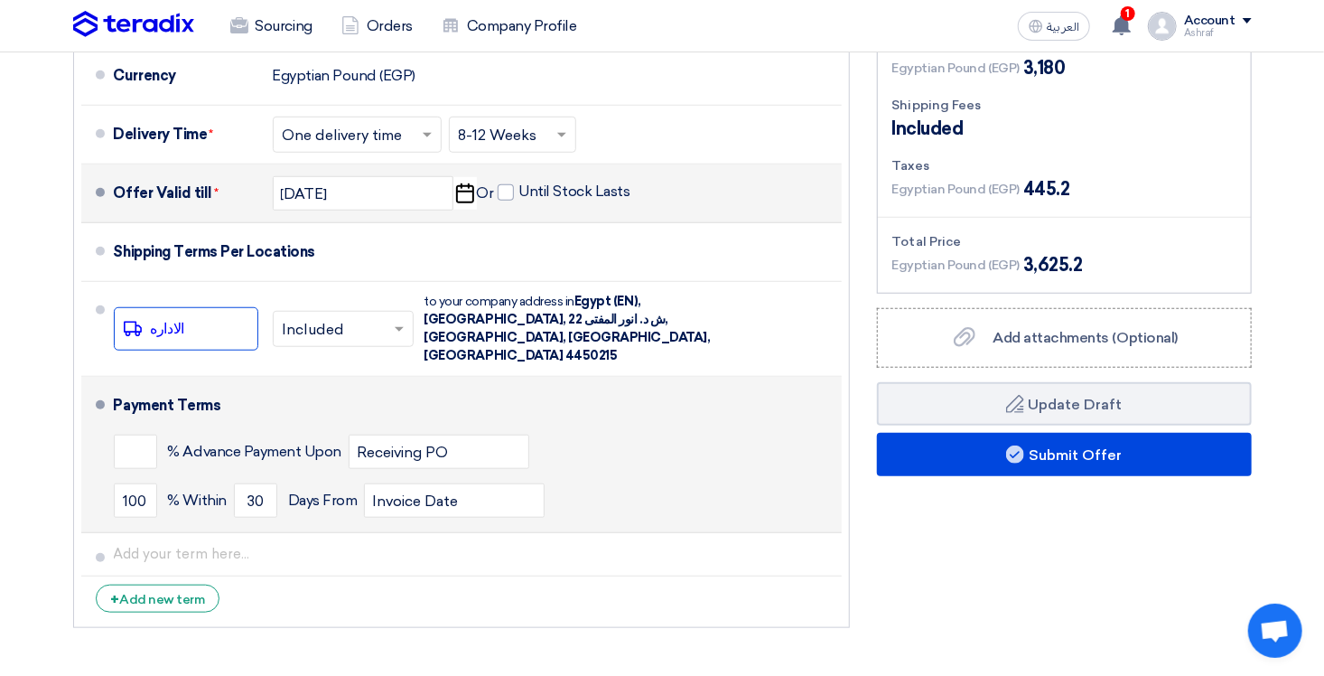
scroll to position [542, 0]
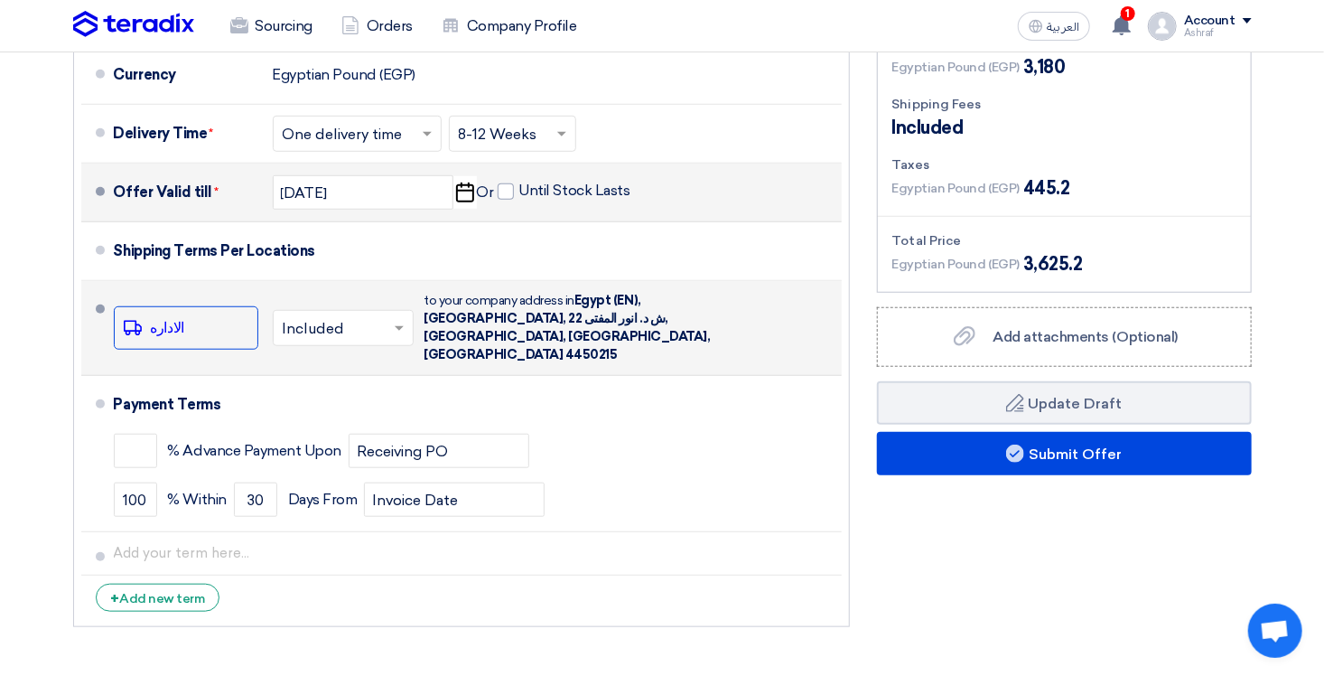
click at [98, 307] on span at bounding box center [100, 308] width 9 height 9
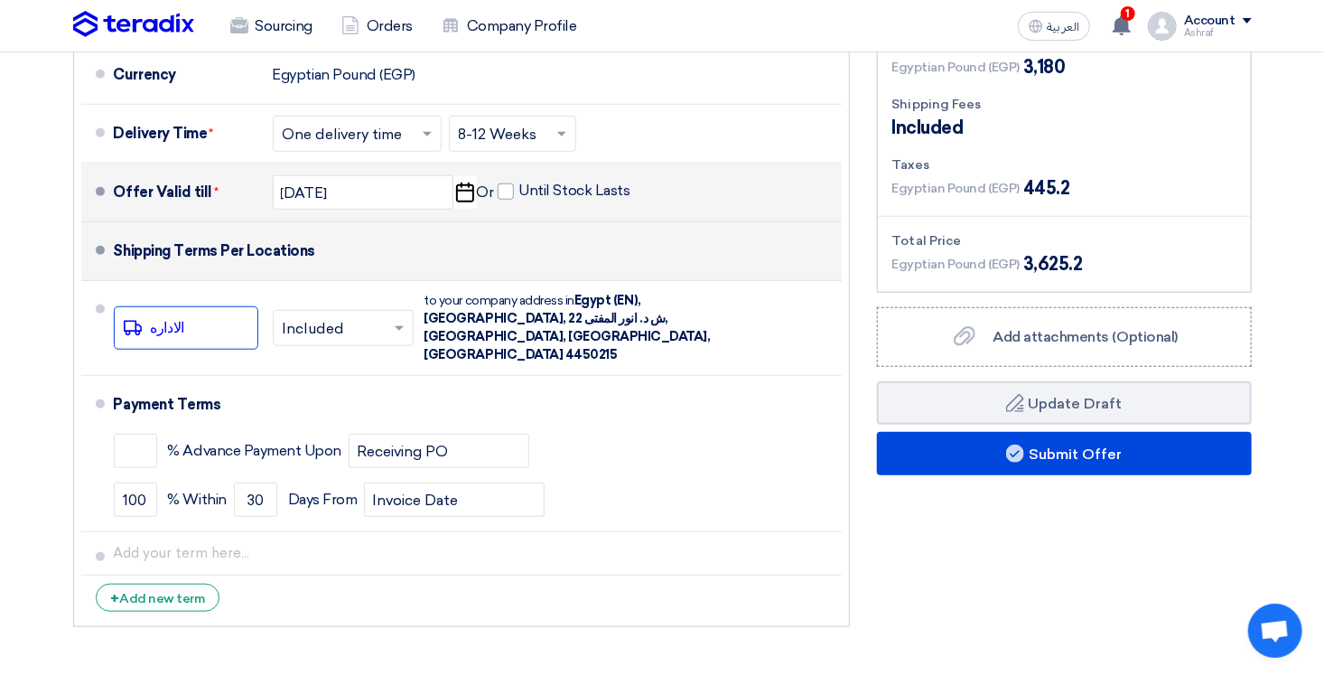
click at [112, 252] on li "Shipping Terms Per Locations" at bounding box center [461, 251] width 760 height 59
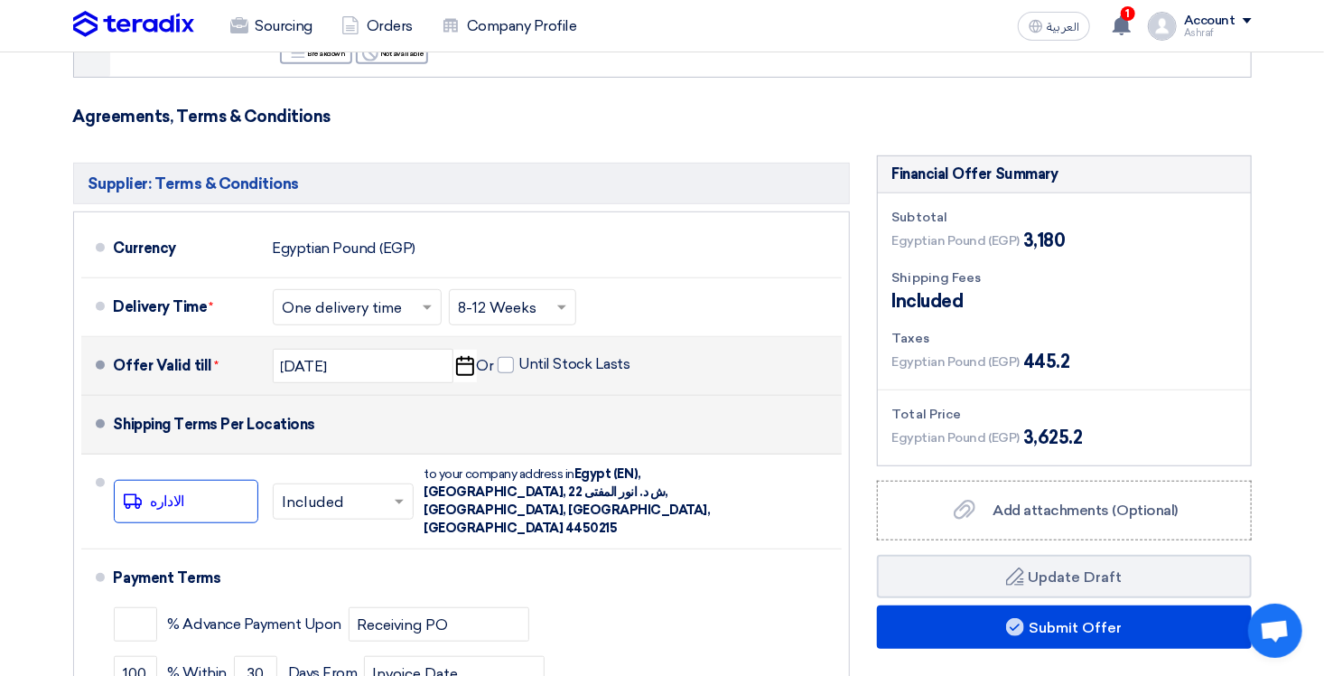
scroll to position [361, 0]
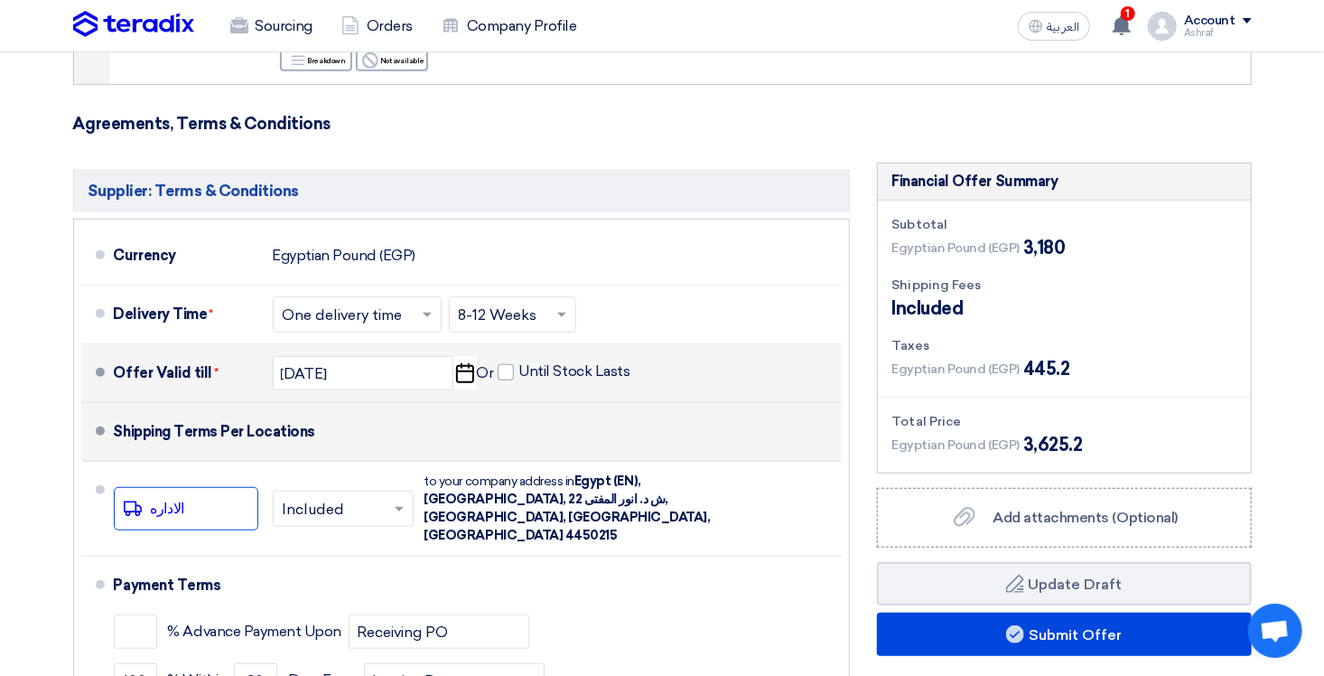
click at [265, 445] on div "Shipping Terms Per Locations" at bounding box center [215, 431] width 202 height 43
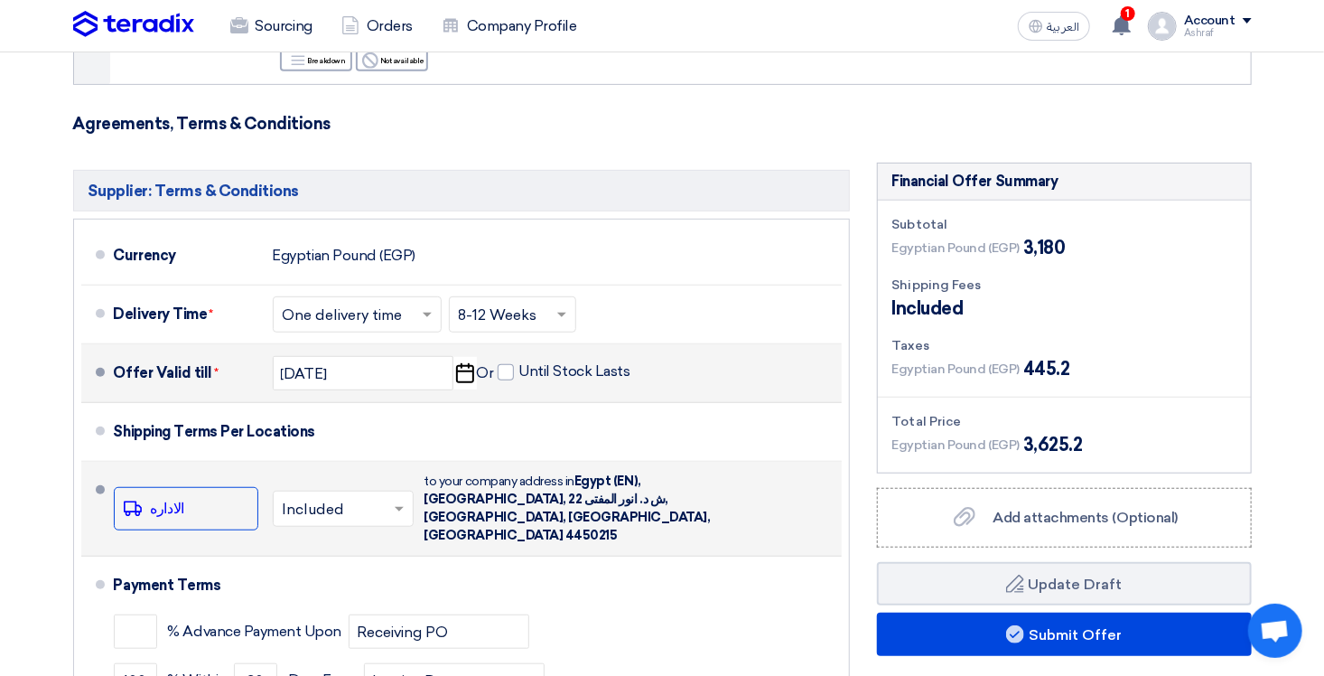
click at [95, 523] on li "Shipping To location الاداره × Included × to your company address in" at bounding box center [461, 509] width 760 height 95
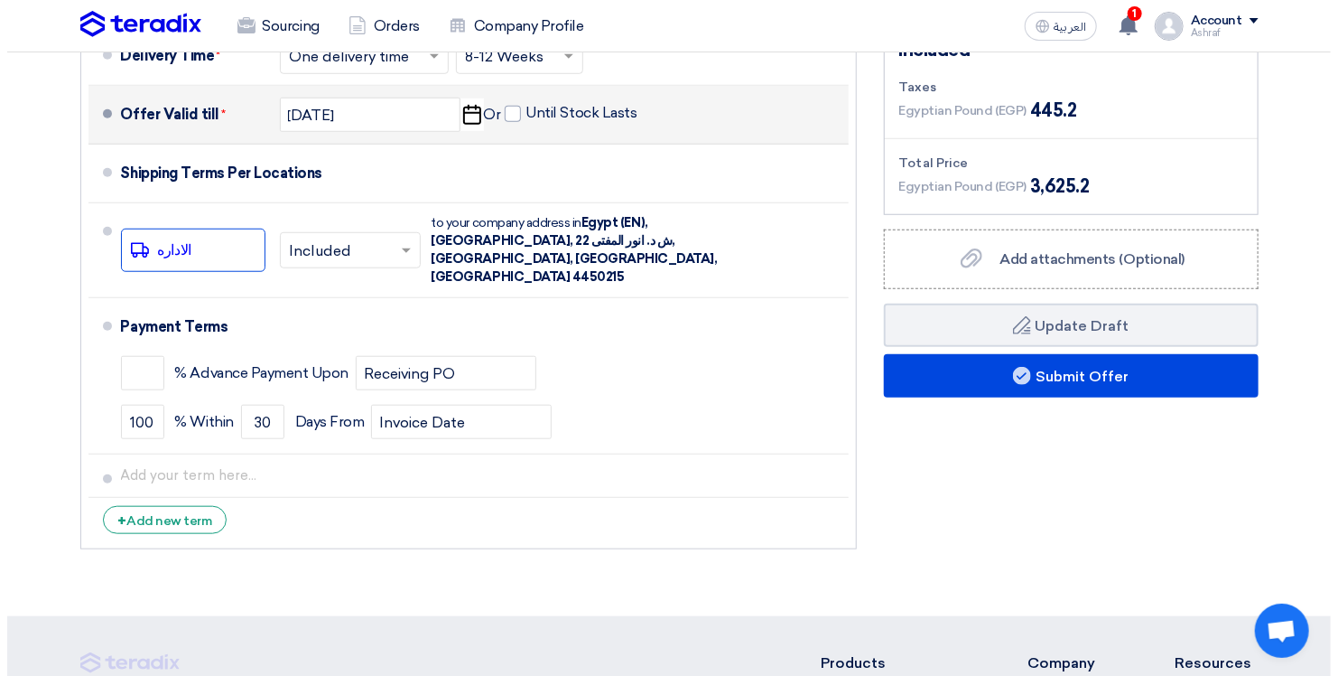
scroll to position [723, 0]
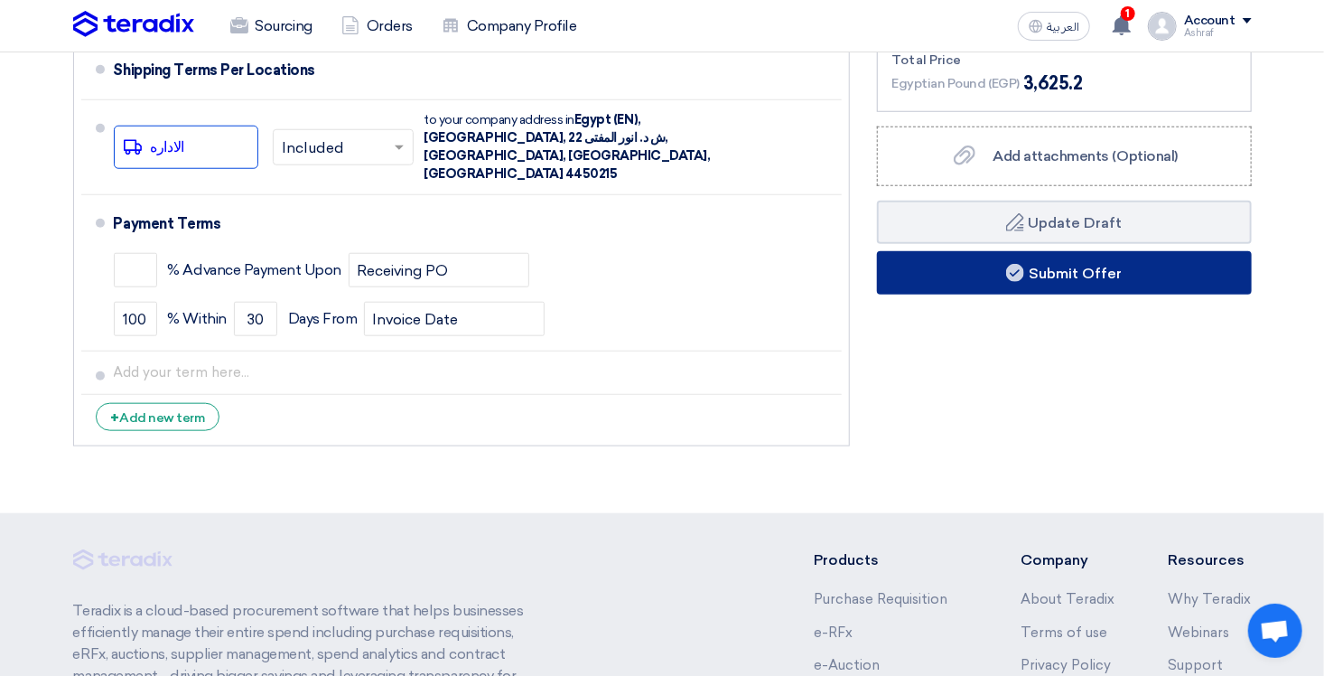
click at [1030, 282] on button "Submit Offer" at bounding box center [1064, 272] width 375 height 43
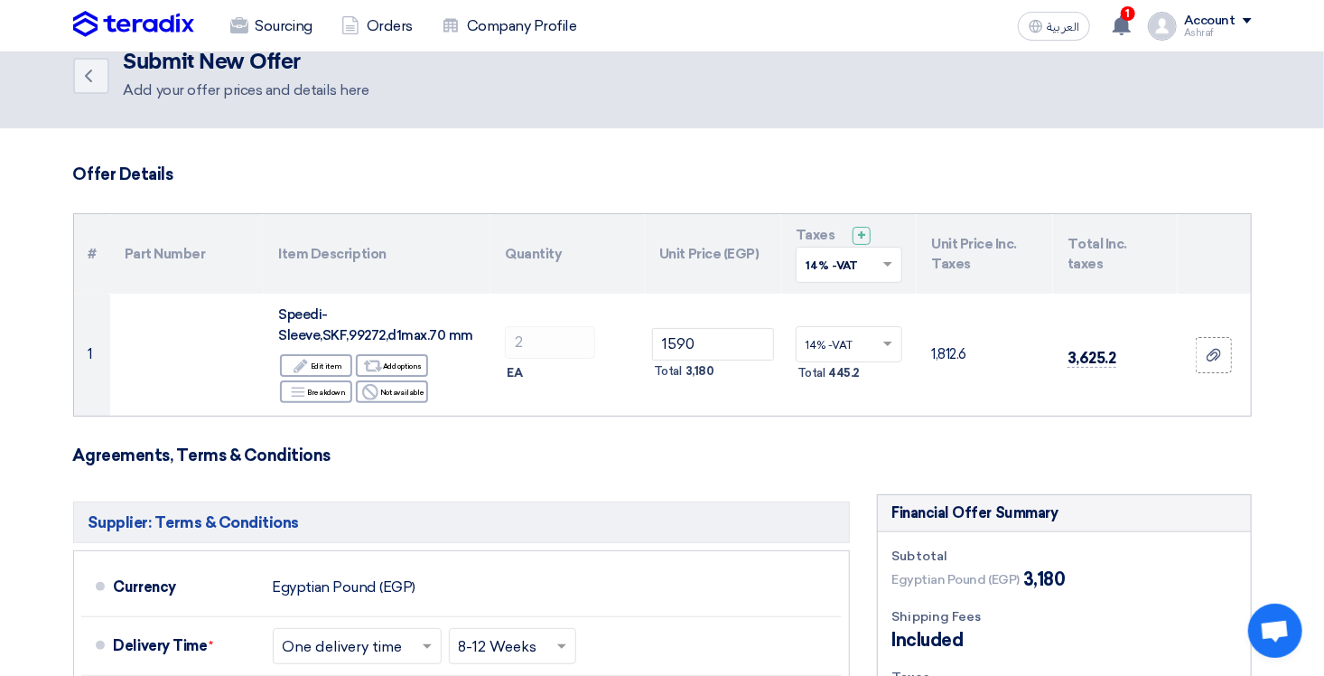
scroll to position [0, 0]
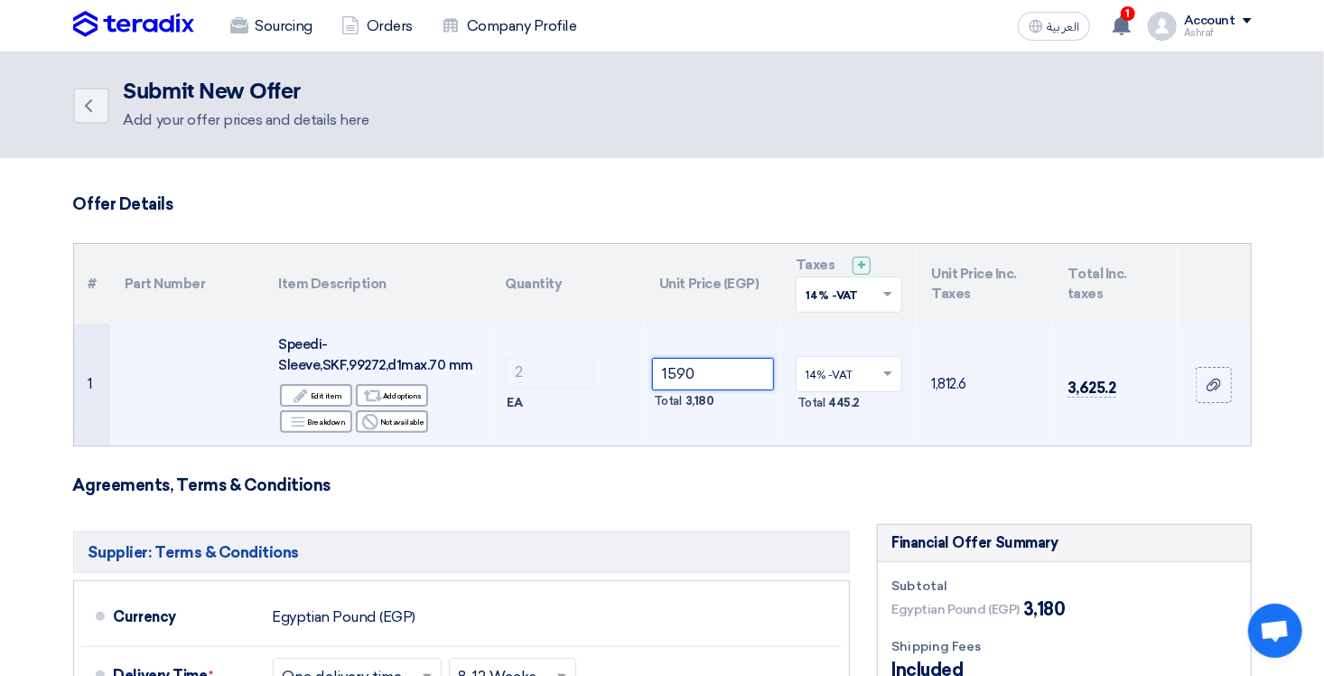
click at [681, 376] on input "1590" at bounding box center [713, 374] width 122 height 33
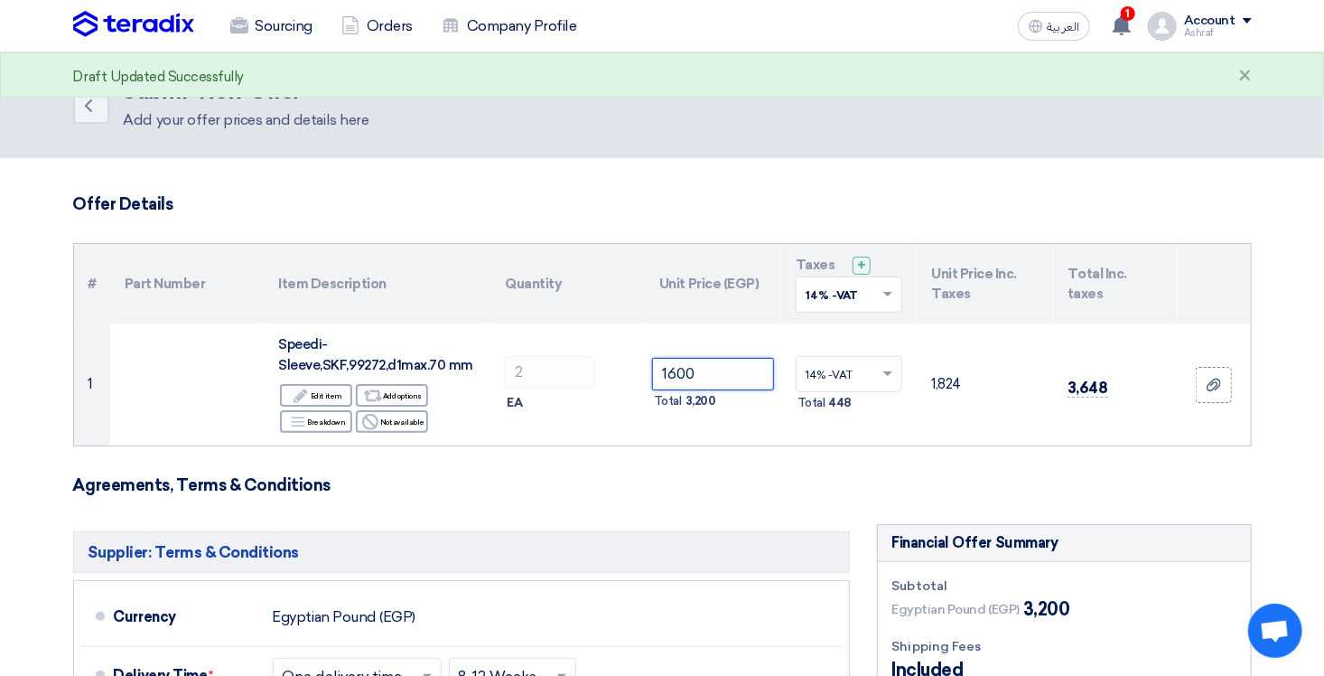
type input "1600"
click at [698, 476] on h3 "Agreements, Terms & Conditions" at bounding box center [662, 485] width 1179 height 20
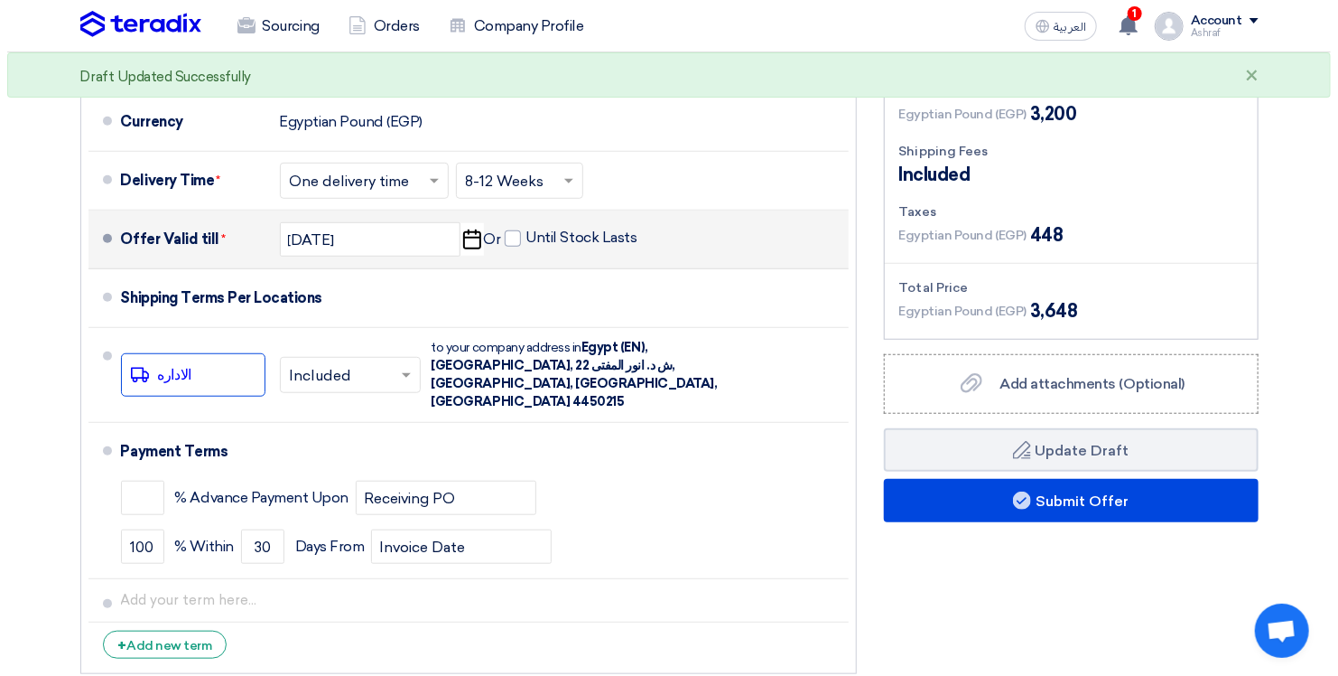
scroll to position [632, 0]
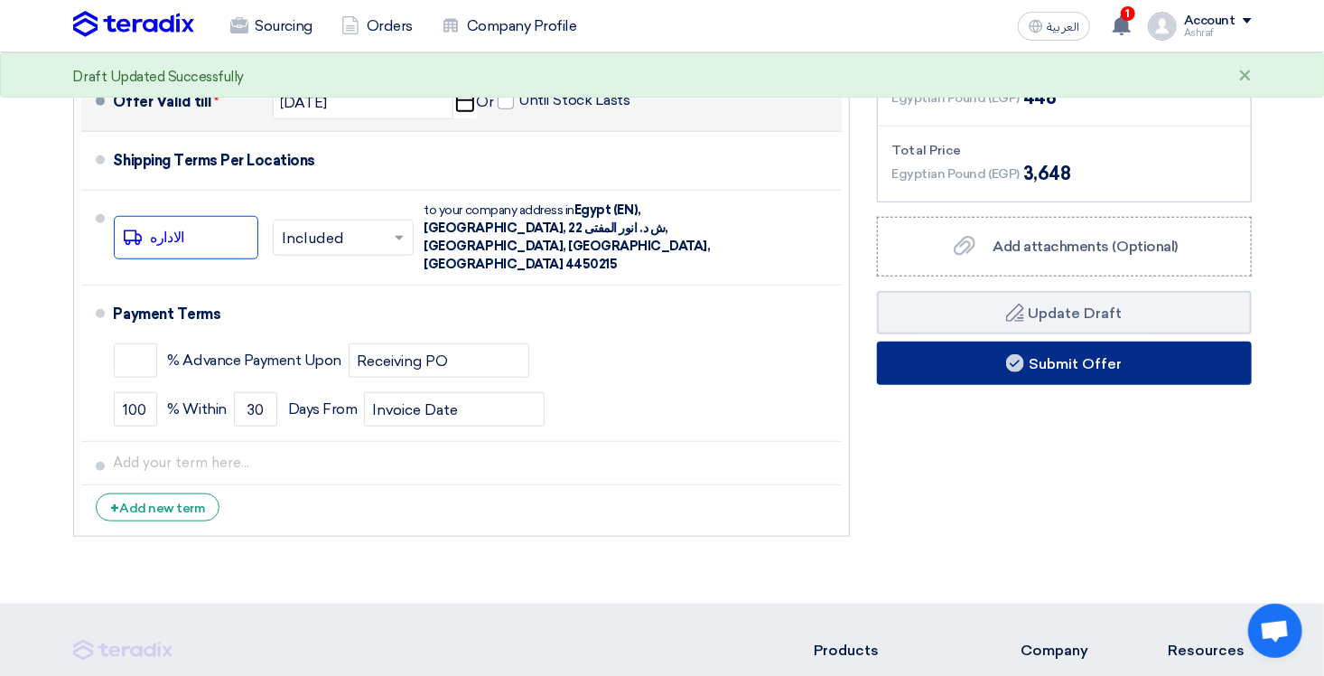
click at [1008, 371] on button "Submit Offer" at bounding box center [1064, 362] width 375 height 43
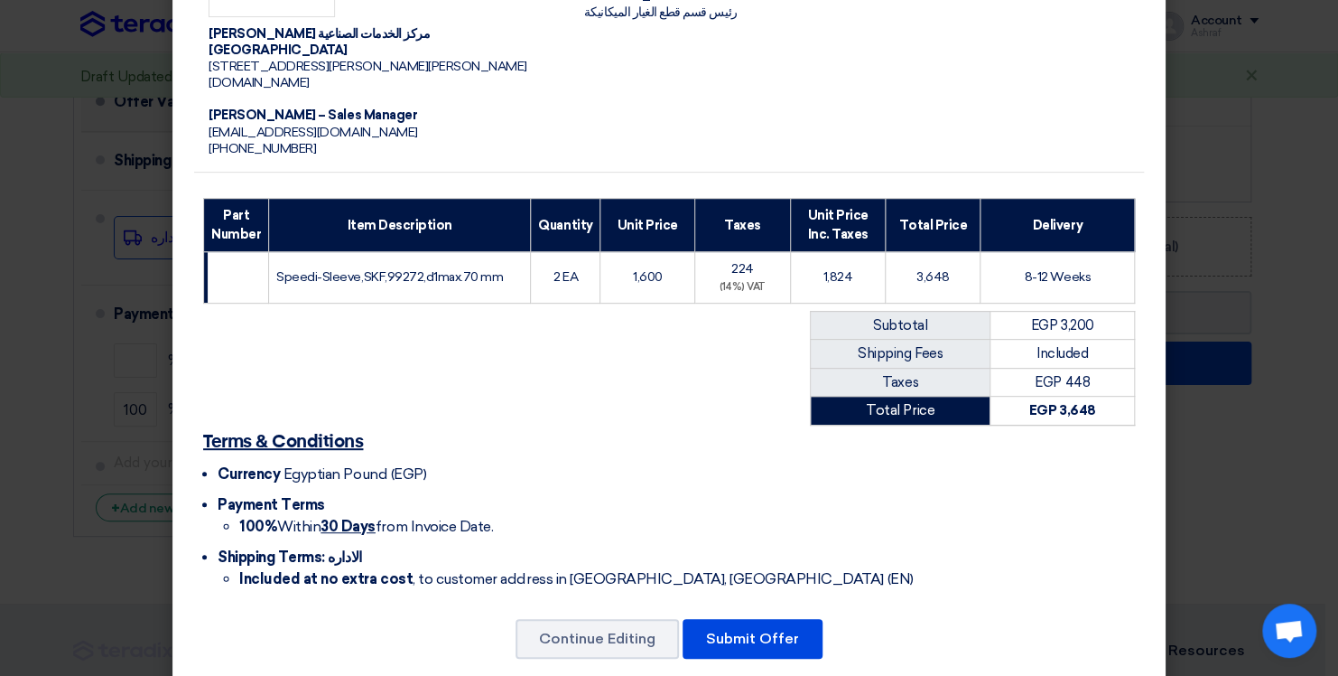
scroll to position [210, 0]
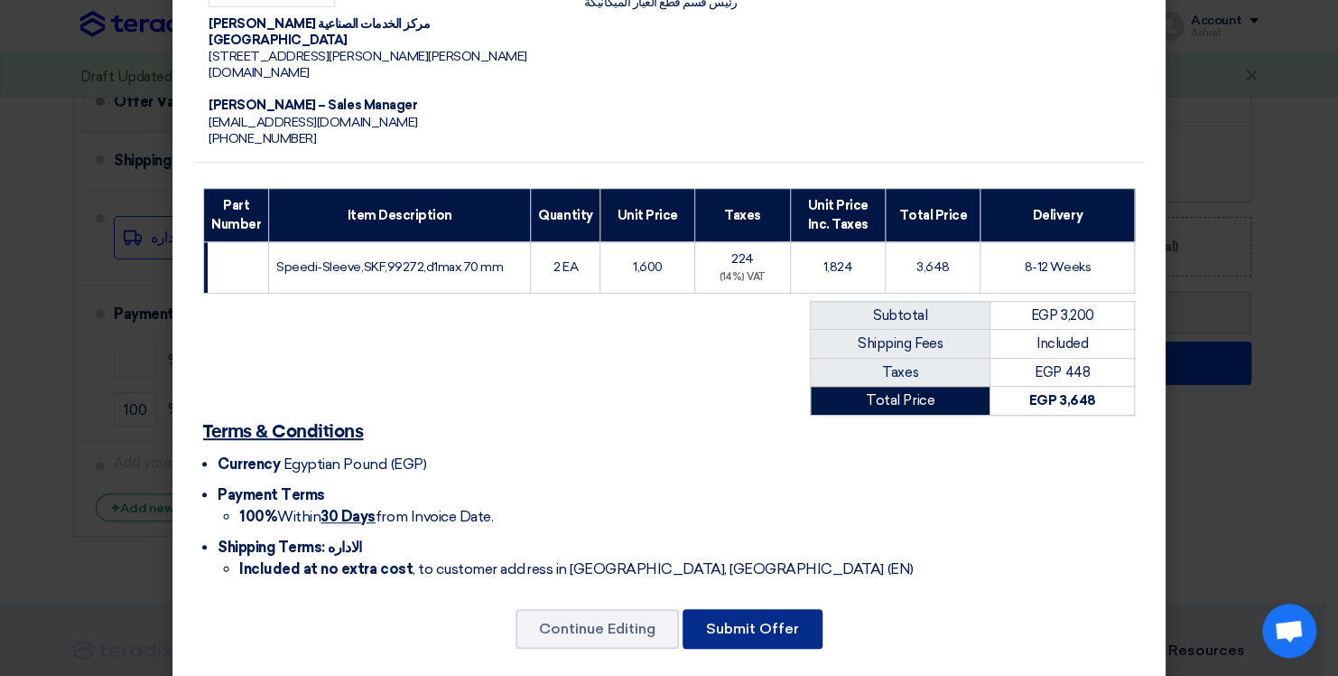
click at [719, 609] on button "Submit Offer" at bounding box center [753, 629] width 140 height 40
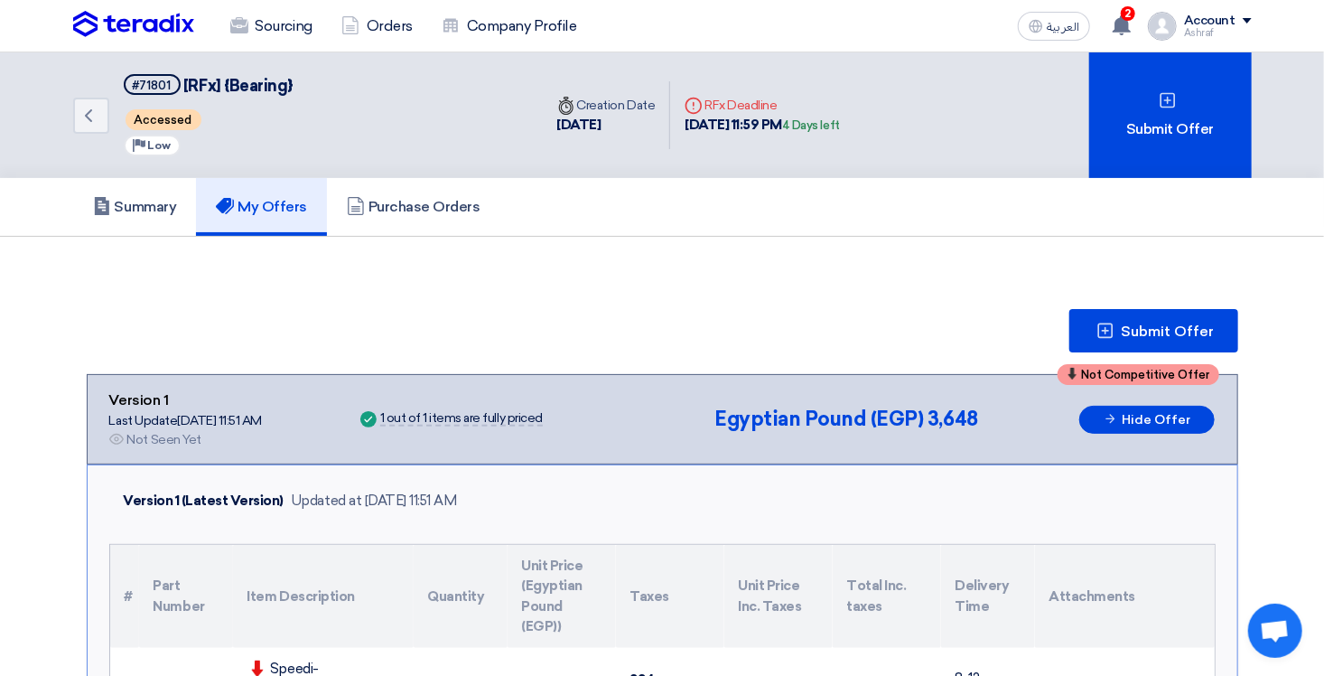
click at [267, 214] on link "My Offers" at bounding box center [261, 207] width 131 height 58
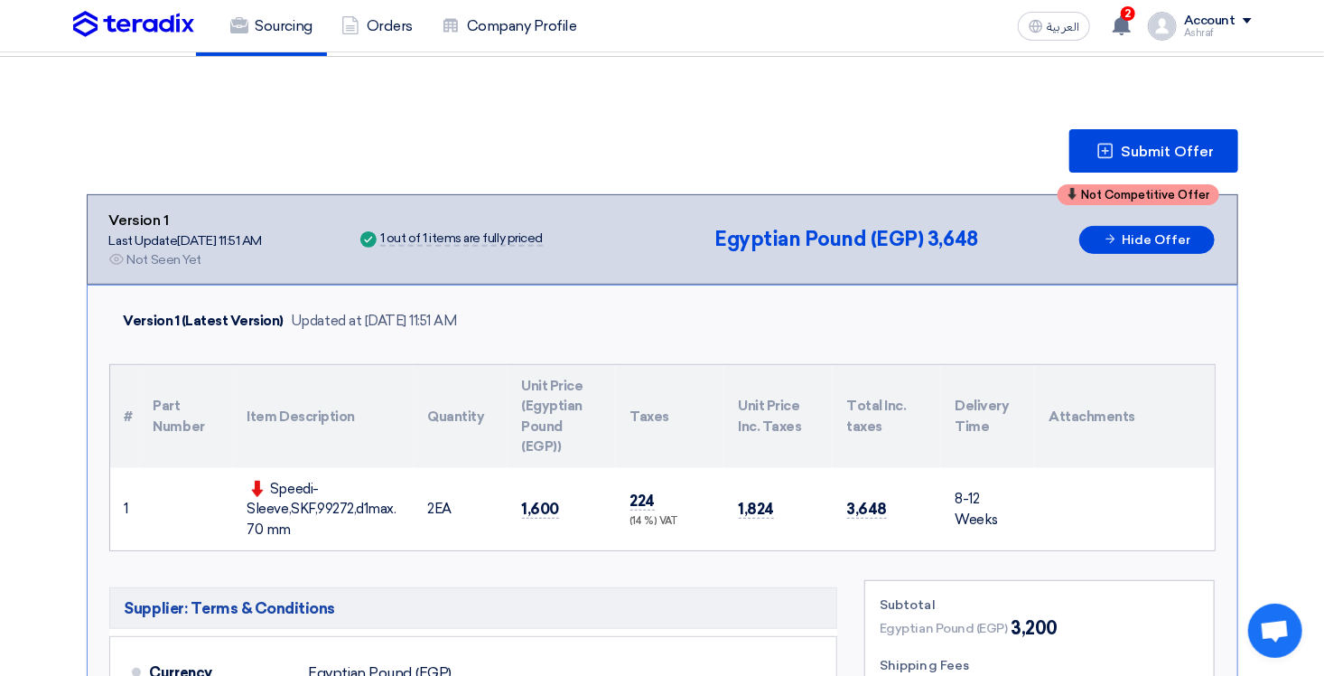
scroll to position [361, 0]
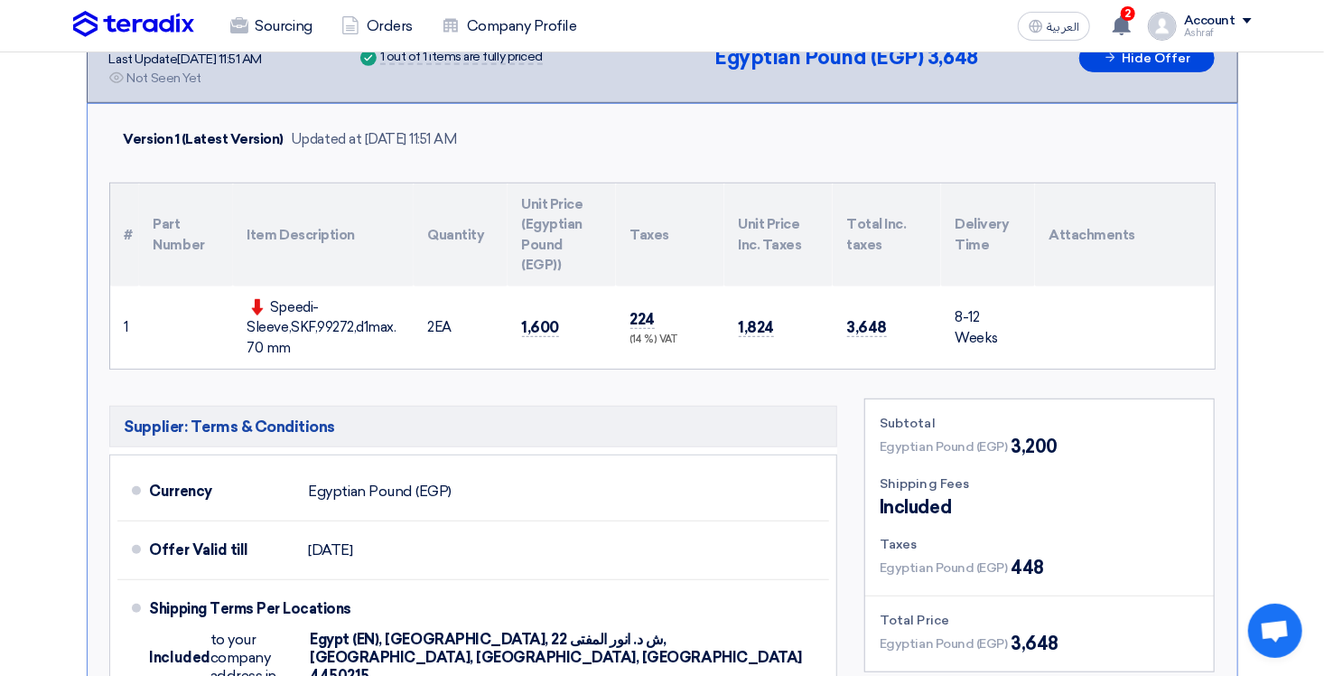
click at [295, 318] on div "Speedi-Sleeve,SKF,99272,d1max.70 mm" at bounding box center [323, 327] width 152 height 61
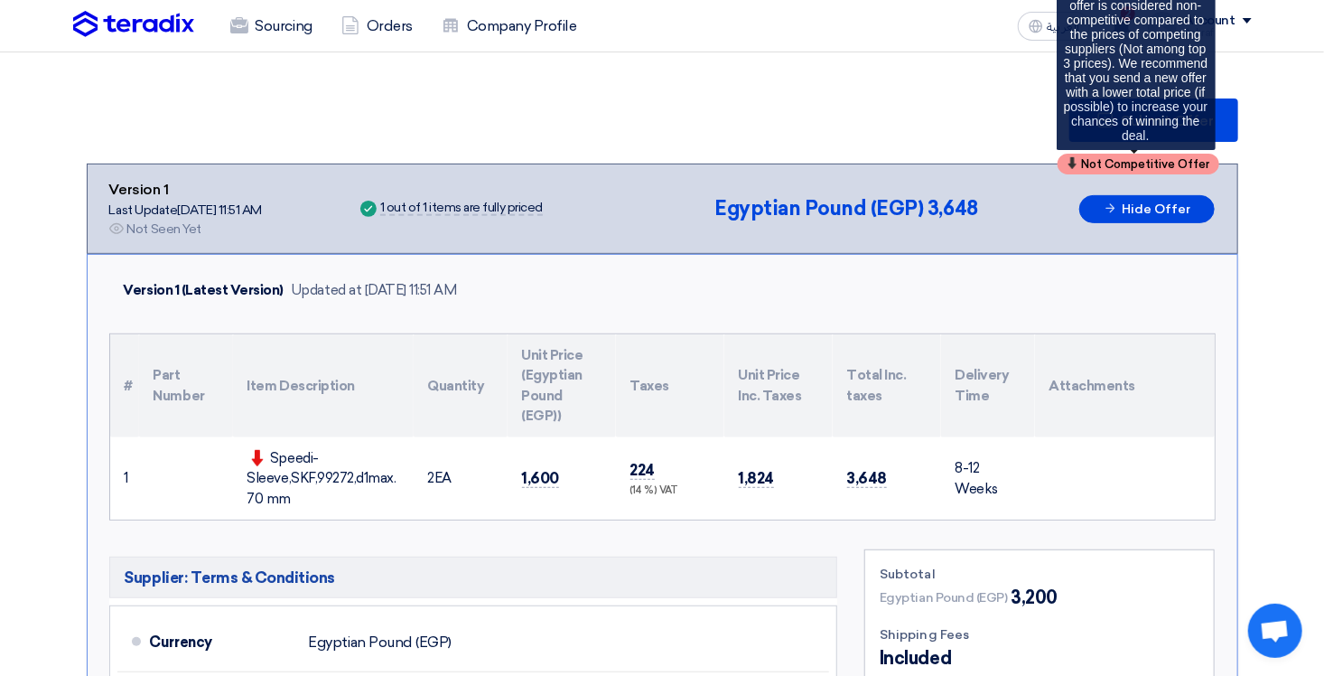
scroll to position [181, 0]
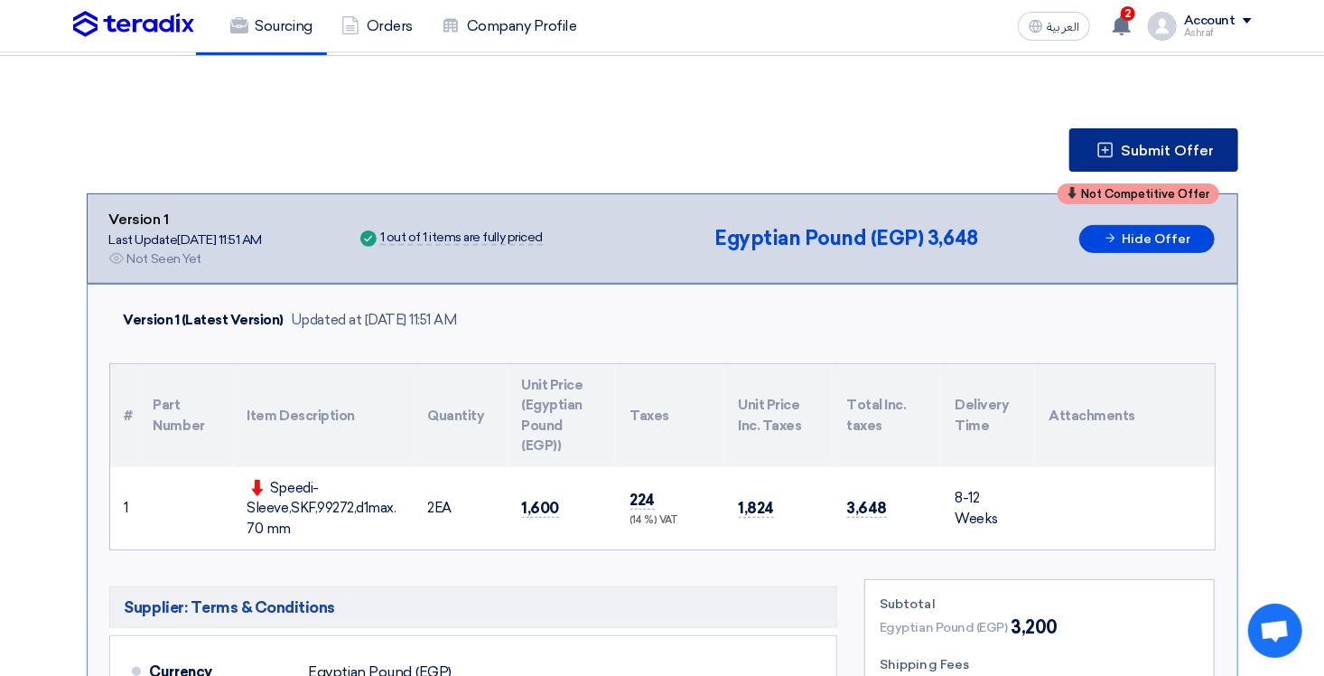
click at [1144, 158] on button "Submit Offer" at bounding box center [1153, 149] width 169 height 43
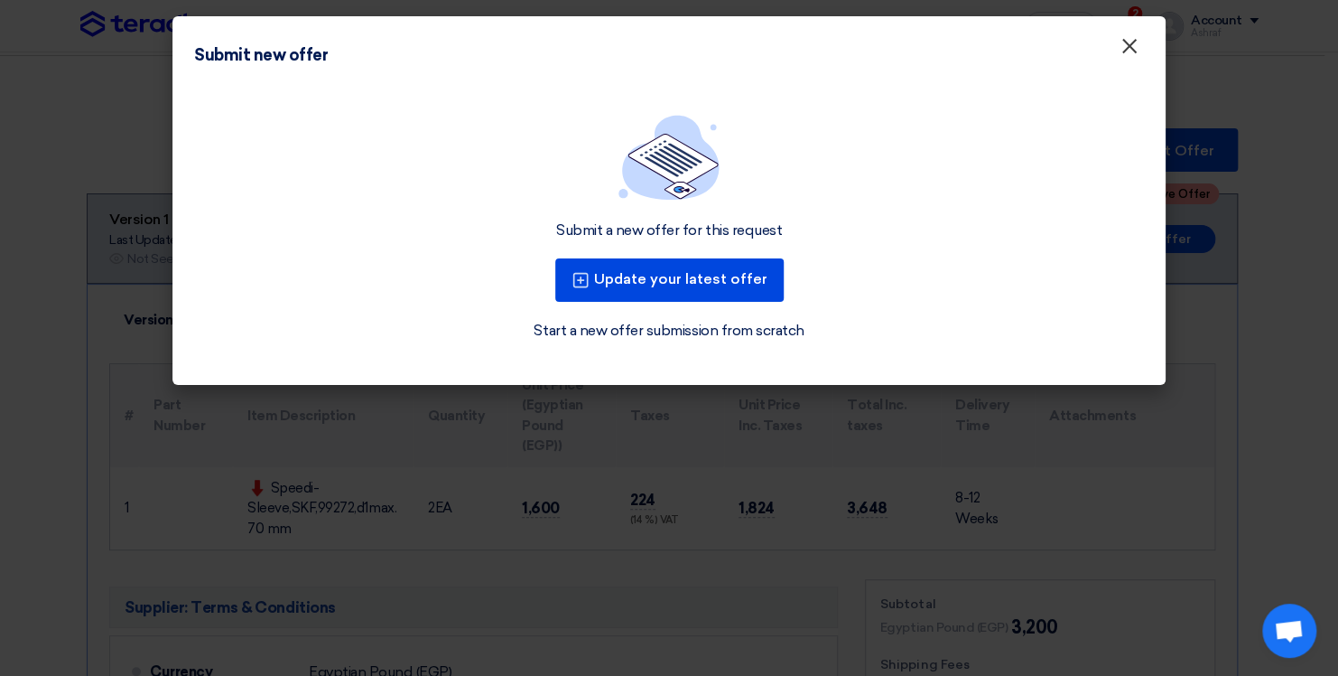
click at [1133, 54] on span "×" at bounding box center [1130, 51] width 18 height 36
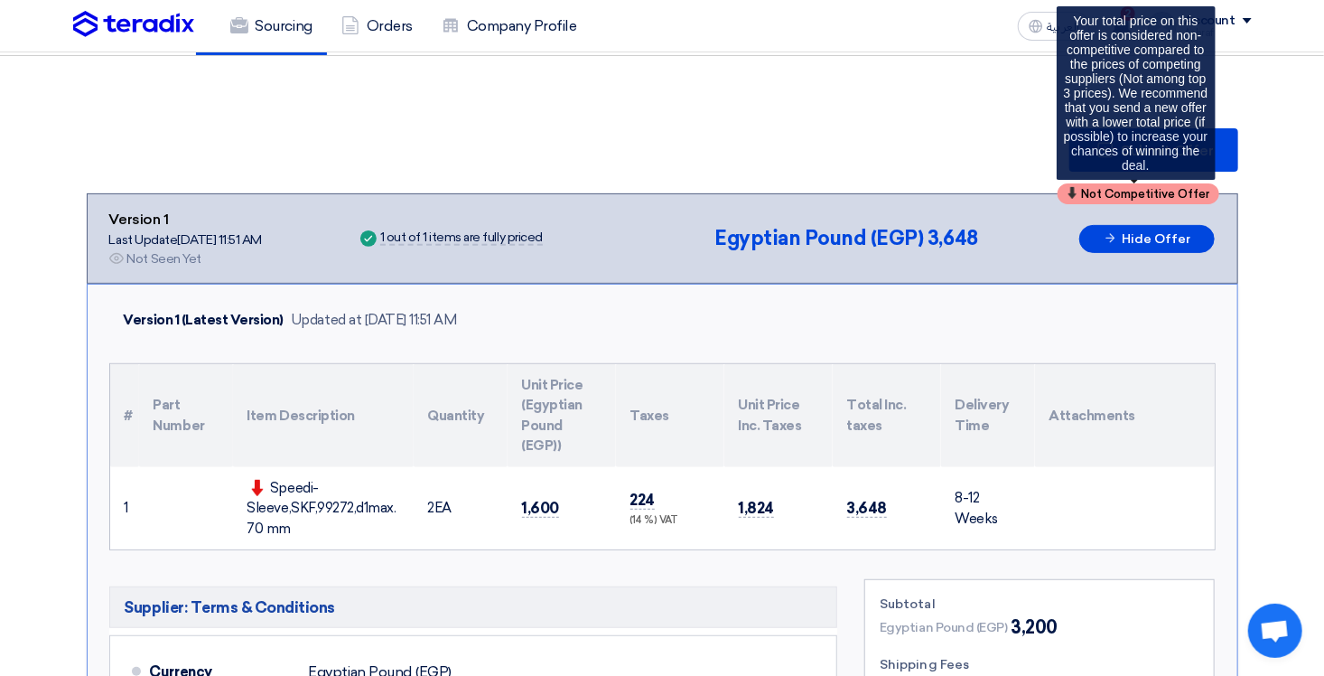
click at [1096, 189] on span "Not Competitive Offer" at bounding box center [1146, 194] width 128 height 12
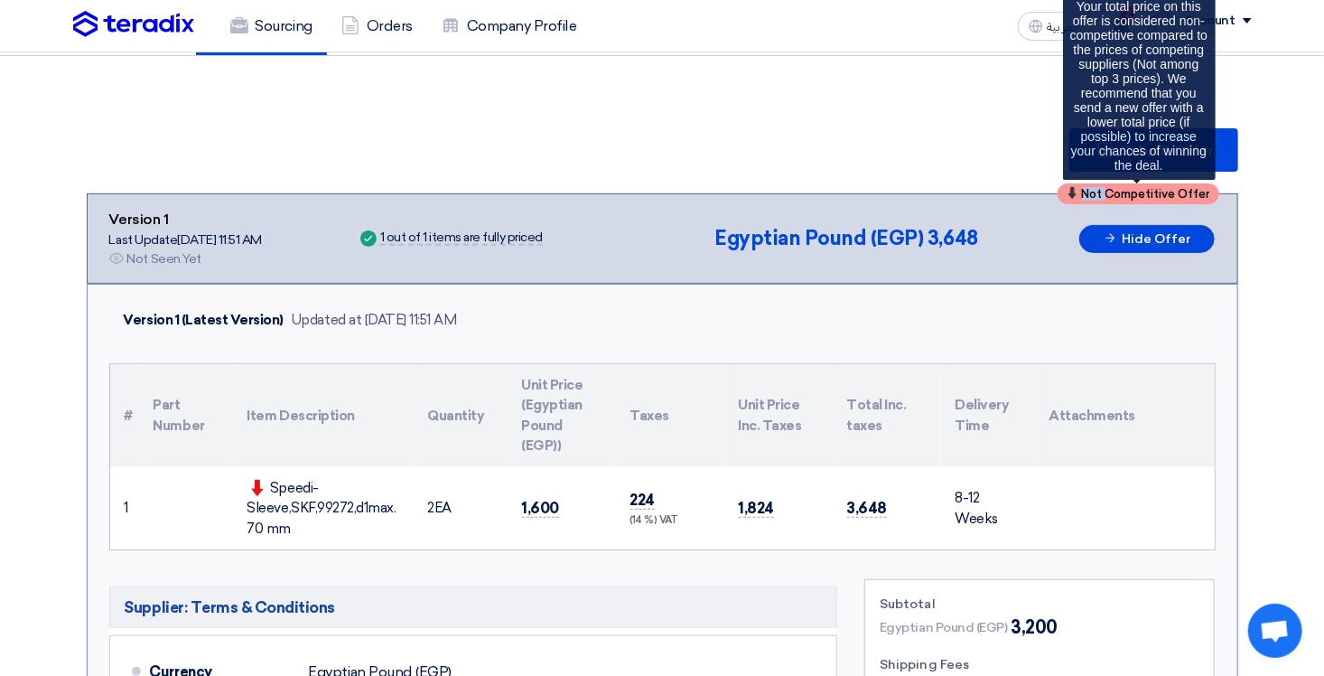
click at [1096, 189] on span "Not Competitive Offer" at bounding box center [1146, 194] width 128 height 12
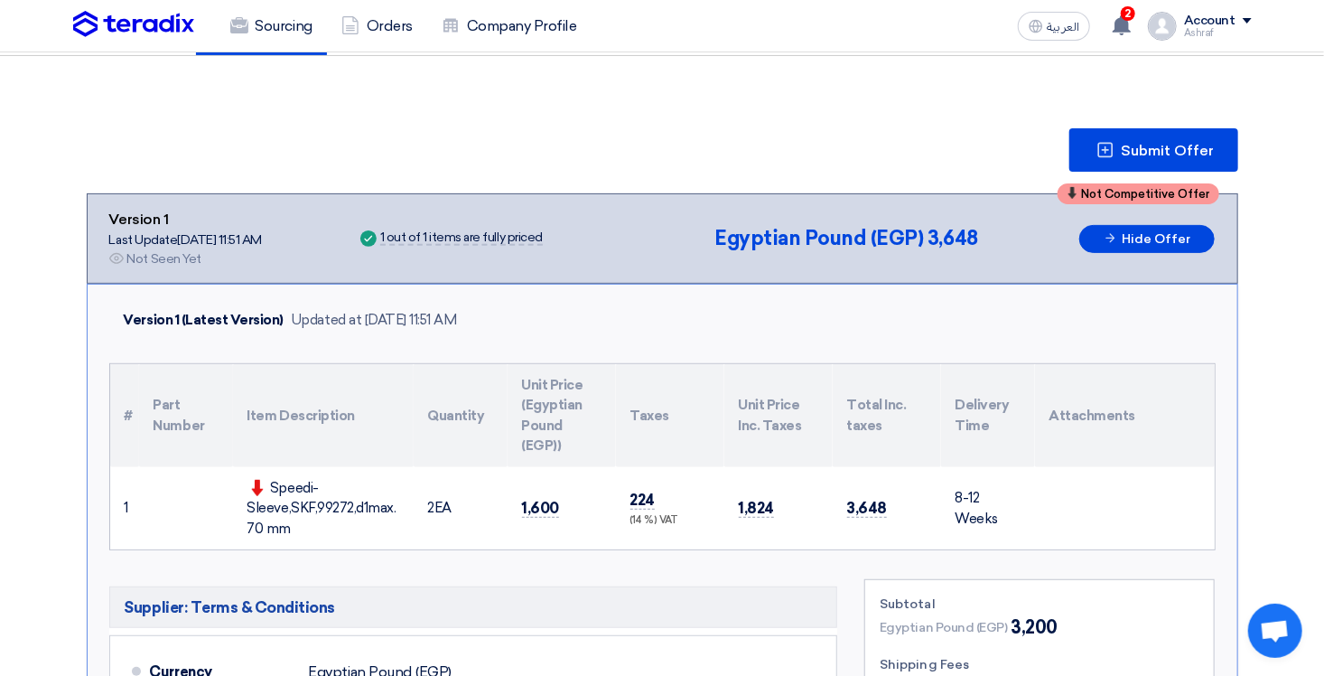
drag, startPoint x: 1096, startPoint y: 189, endPoint x: 1027, endPoint y: 271, distance: 107.1
click at [1027, 271] on div "Not Competitive Offer Version 1 Last Update [DATE] 11:51 AM Offer is Seen Not S…" at bounding box center [662, 238] width 1151 height 90
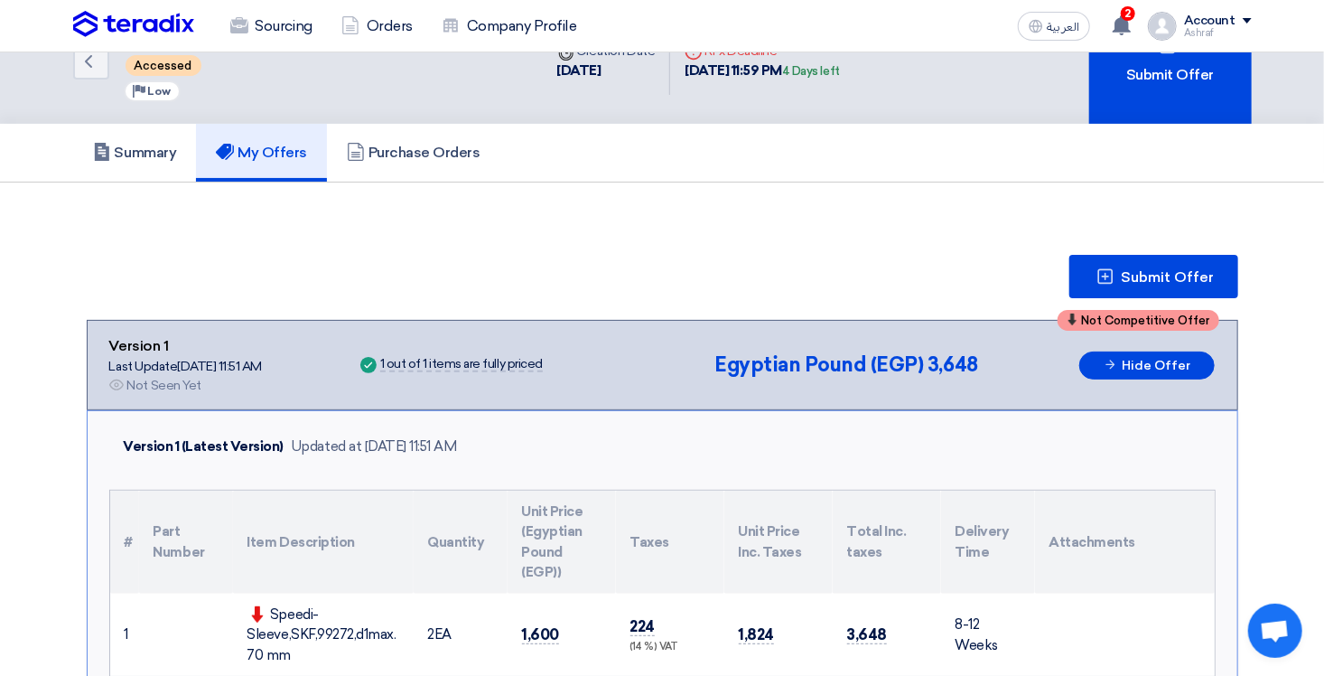
scroll to position [0, 0]
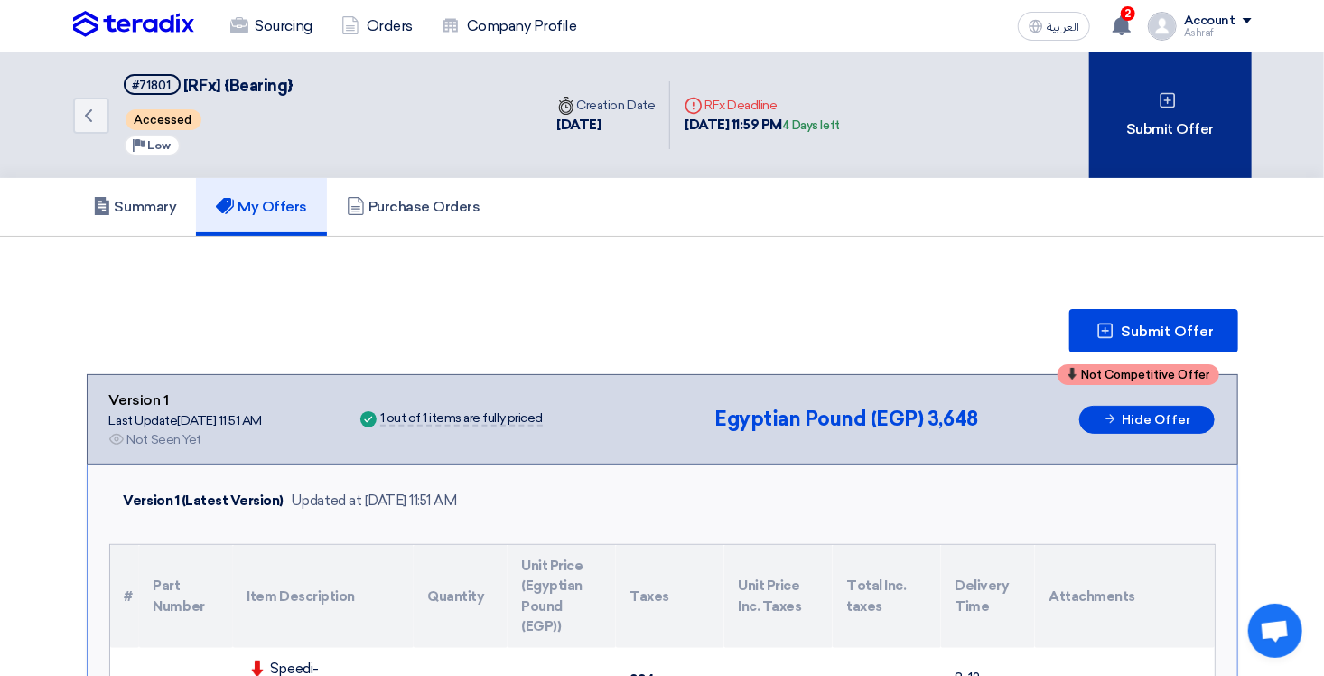
click at [1121, 117] on div "Submit Offer" at bounding box center [1170, 115] width 163 height 126
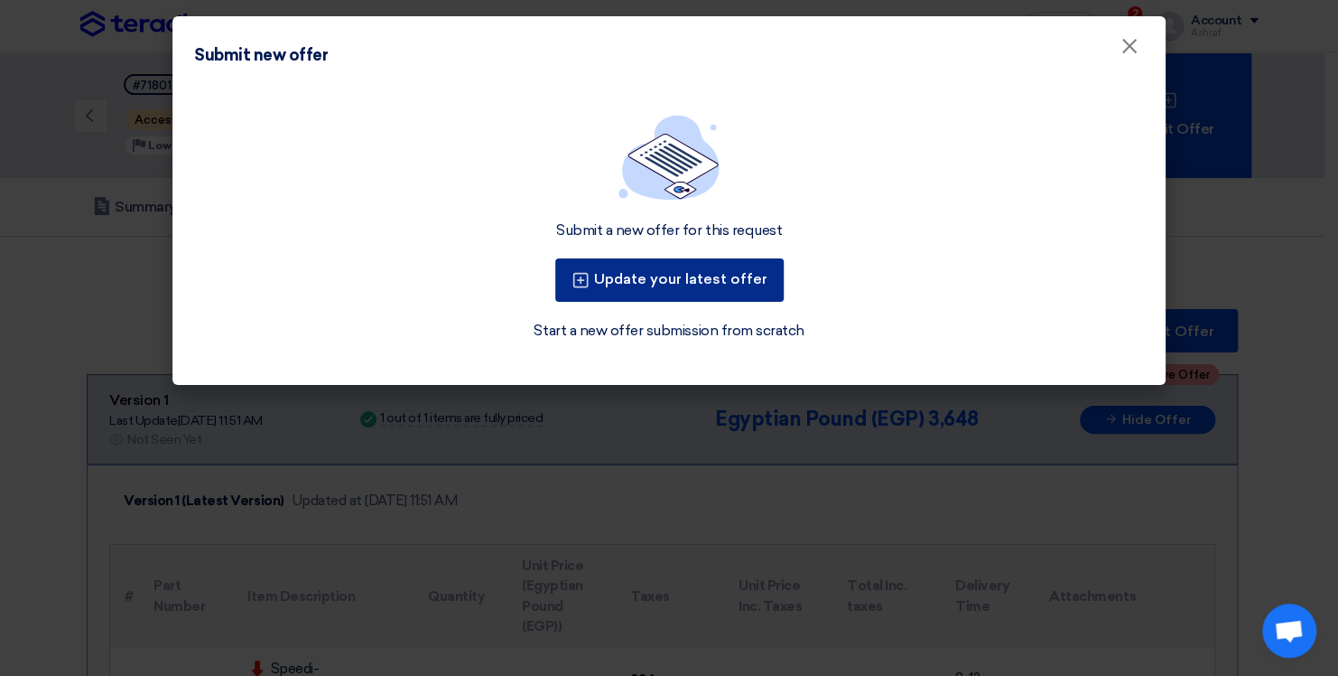
click at [667, 282] on button "Update your latest offer" at bounding box center [669, 279] width 228 height 43
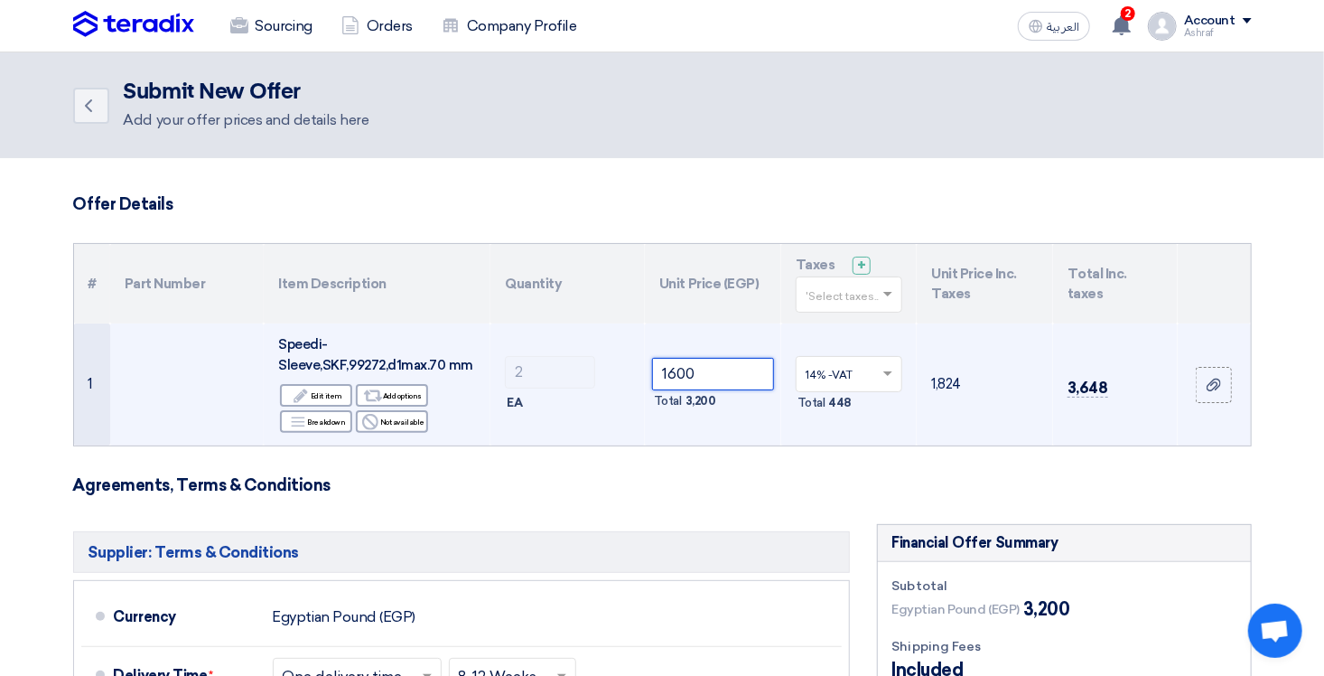
click at [684, 364] on input "1600" at bounding box center [713, 374] width 122 height 33
type input "4"
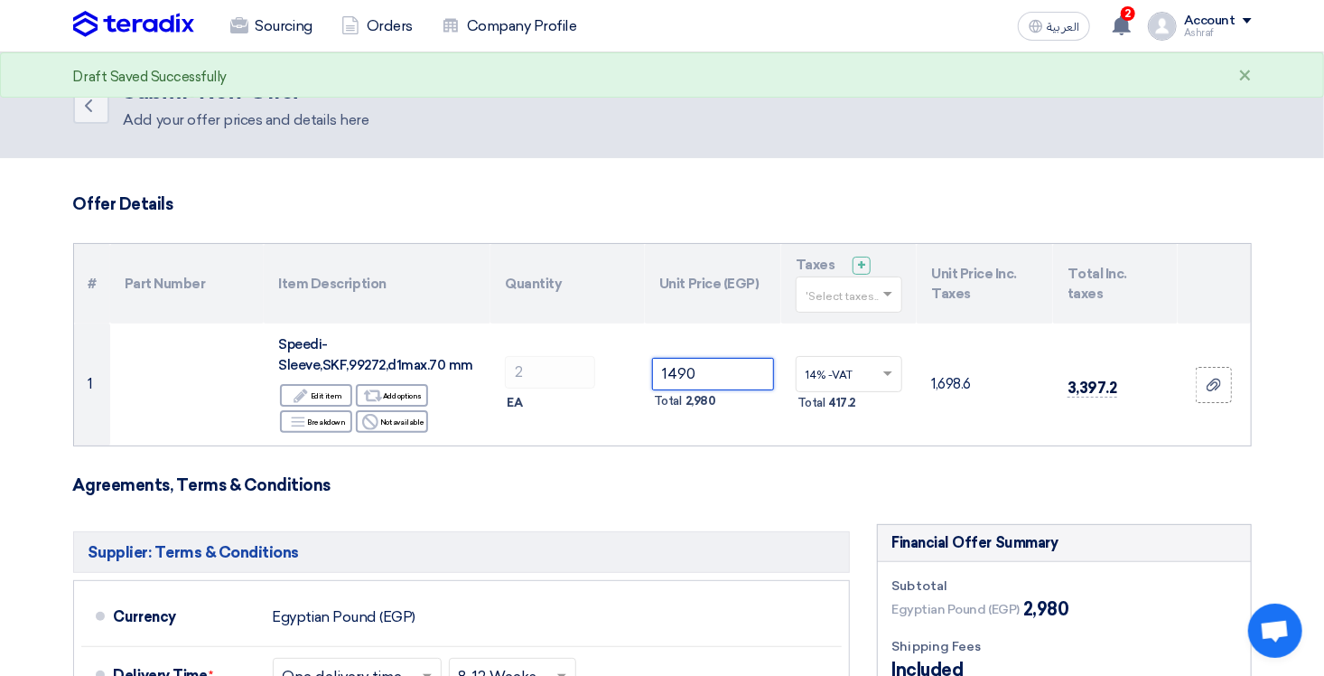
type input "1490"
click at [733, 477] on h3 "Agreements, Terms & Conditions" at bounding box center [662, 485] width 1179 height 20
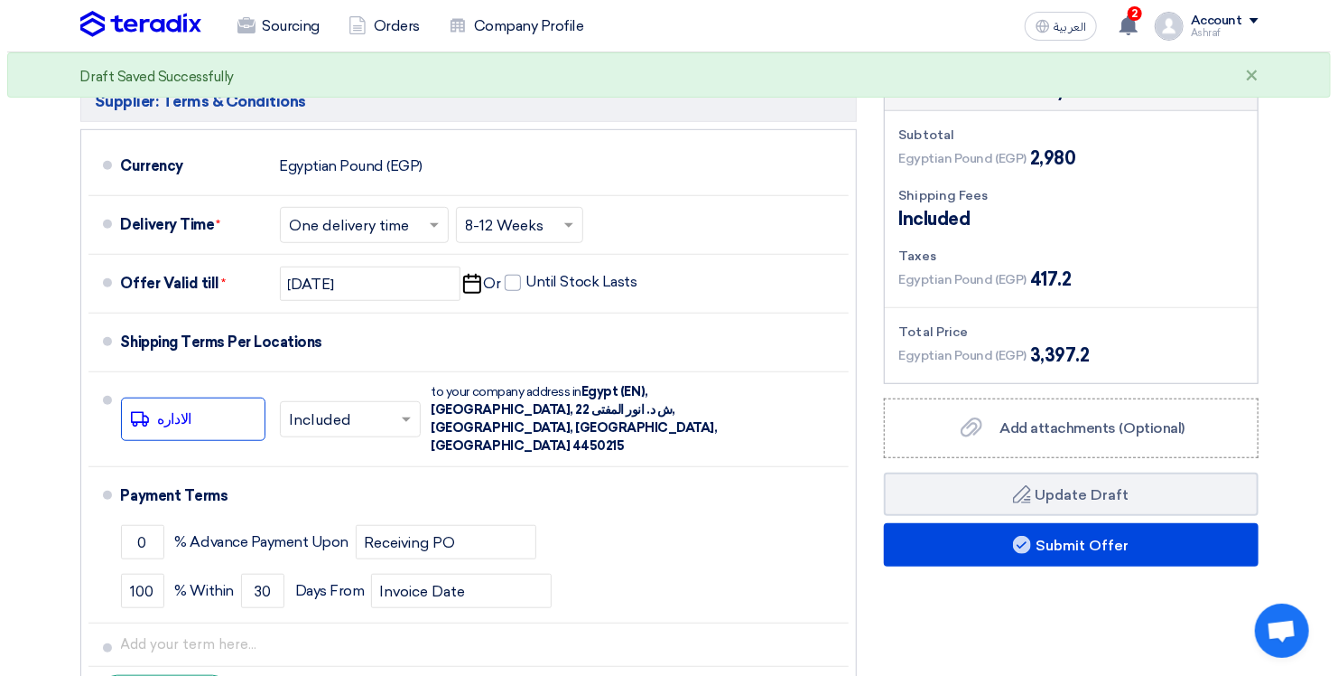
scroll to position [452, 0]
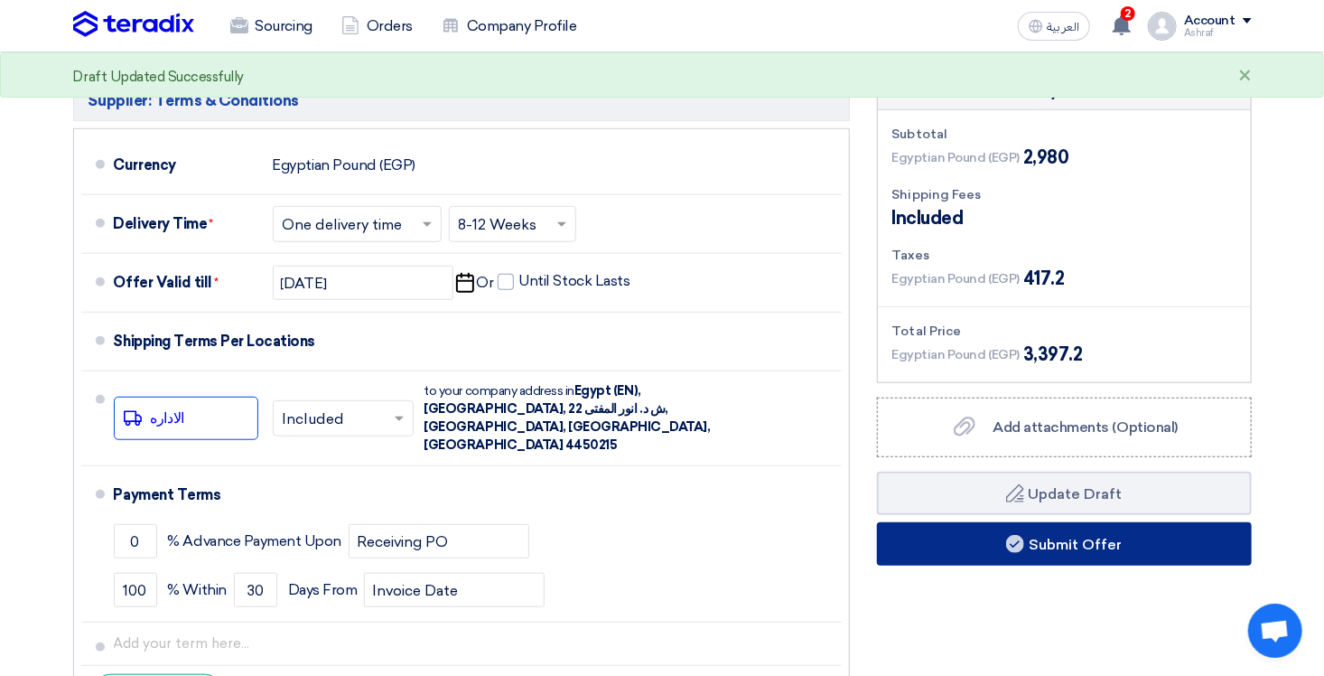
click at [987, 549] on button "Submit Offer" at bounding box center [1064, 543] width 375 height 43
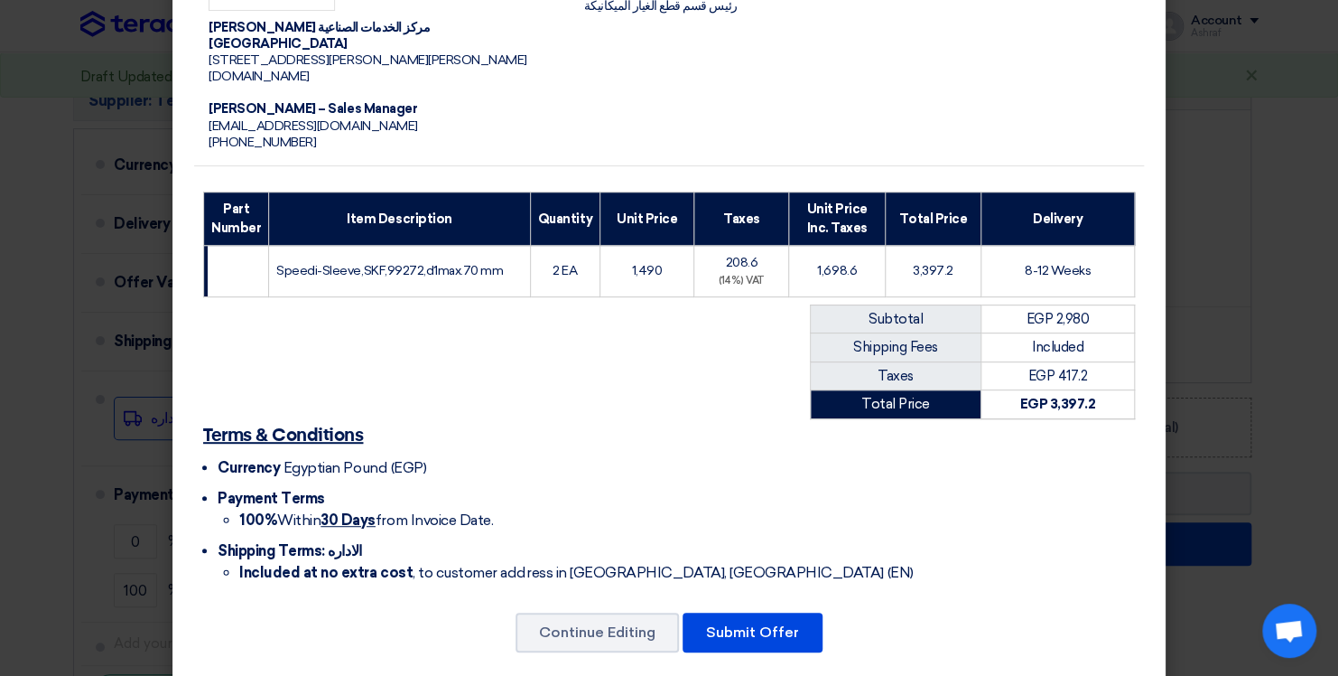
scroll to position [210, 0]
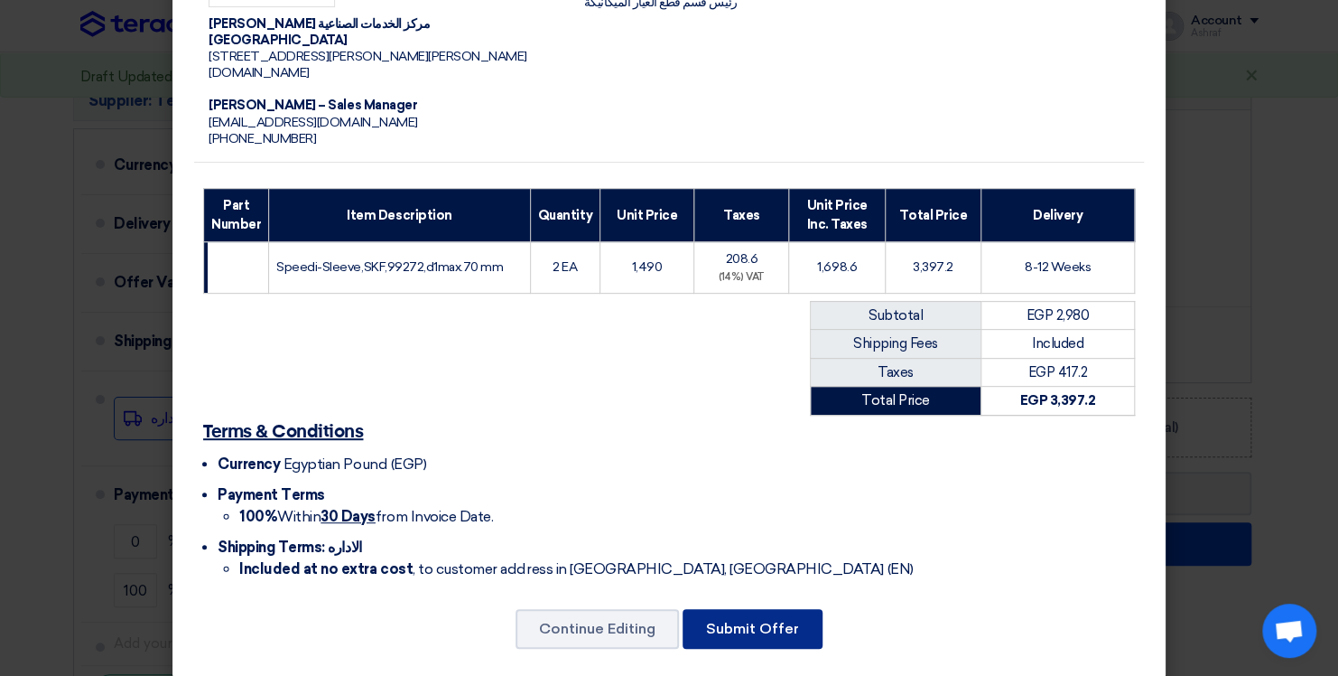
click at [760, 614] on button "Submit Offer" at bounding box center [753, 629] width 140 height 40
